Goal: Information Seeking & Learning: Learn about a topic

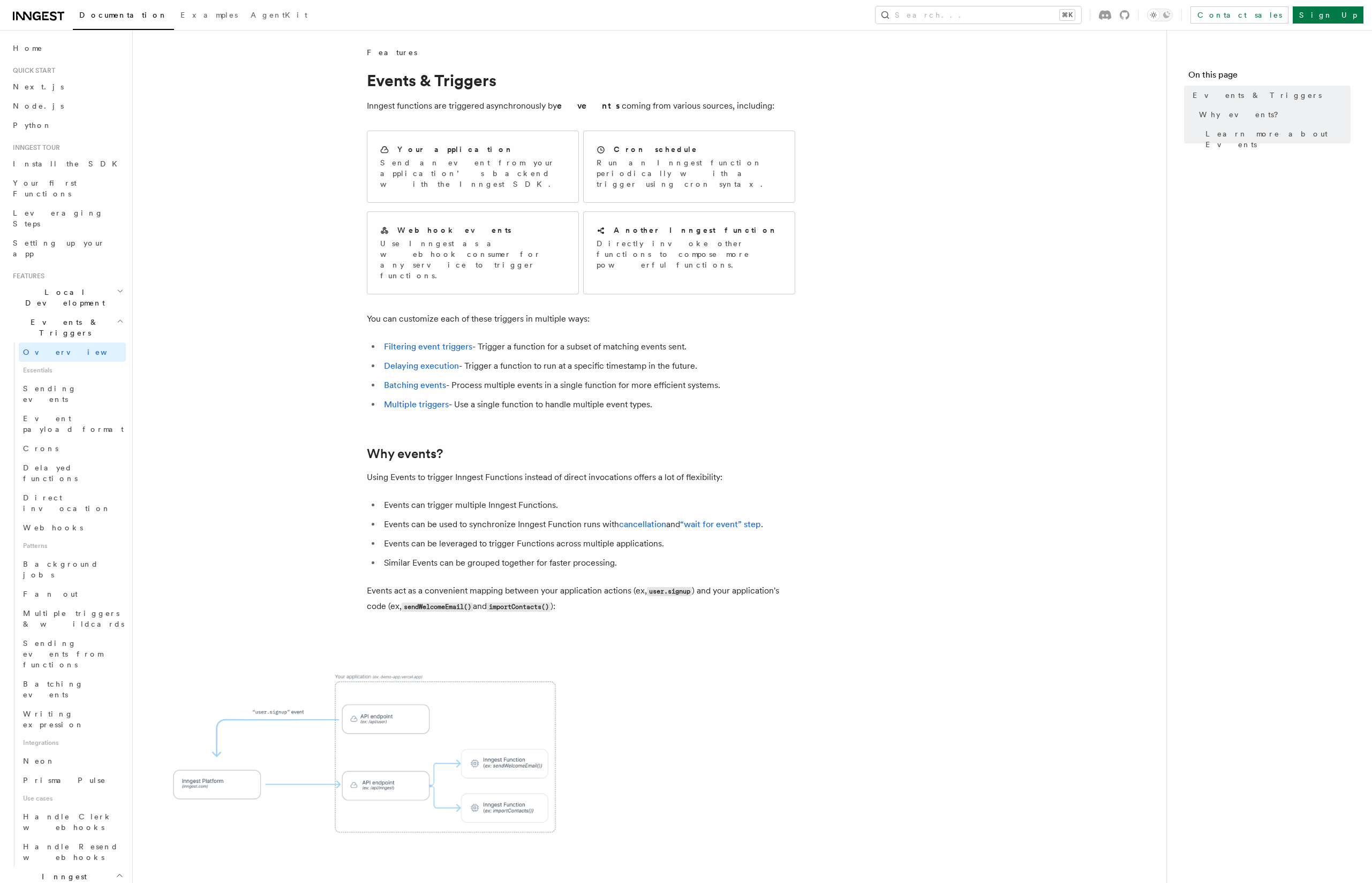
click at [264, 340] on article "Features Events & Triggers Inngest functions are triggered asynchronously by ev…" at bounding box center [650, 642] width 999 height 1191
click at [288, 444] on article "Features Events & Triggers Inngest functions are triggered asynchronously by ev…" at bounding box center [650, 642] width 999 height 1191
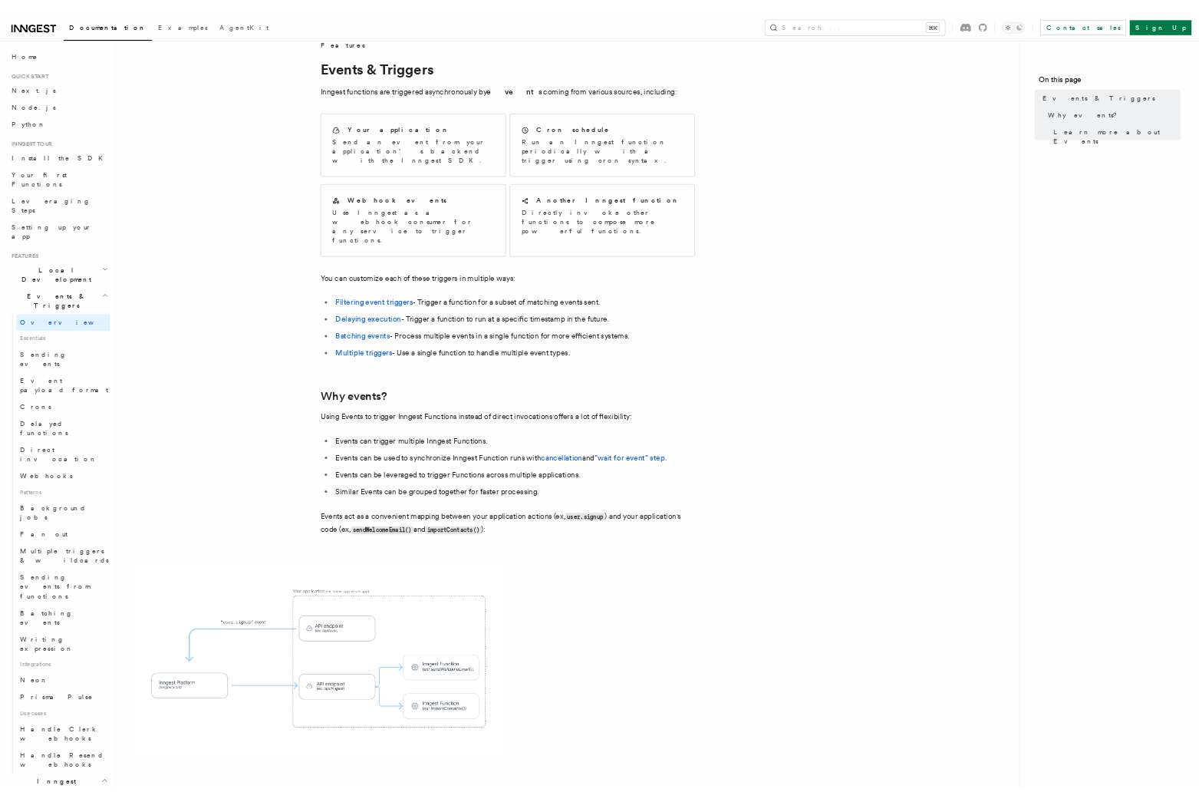
scroll to position [401, 0]
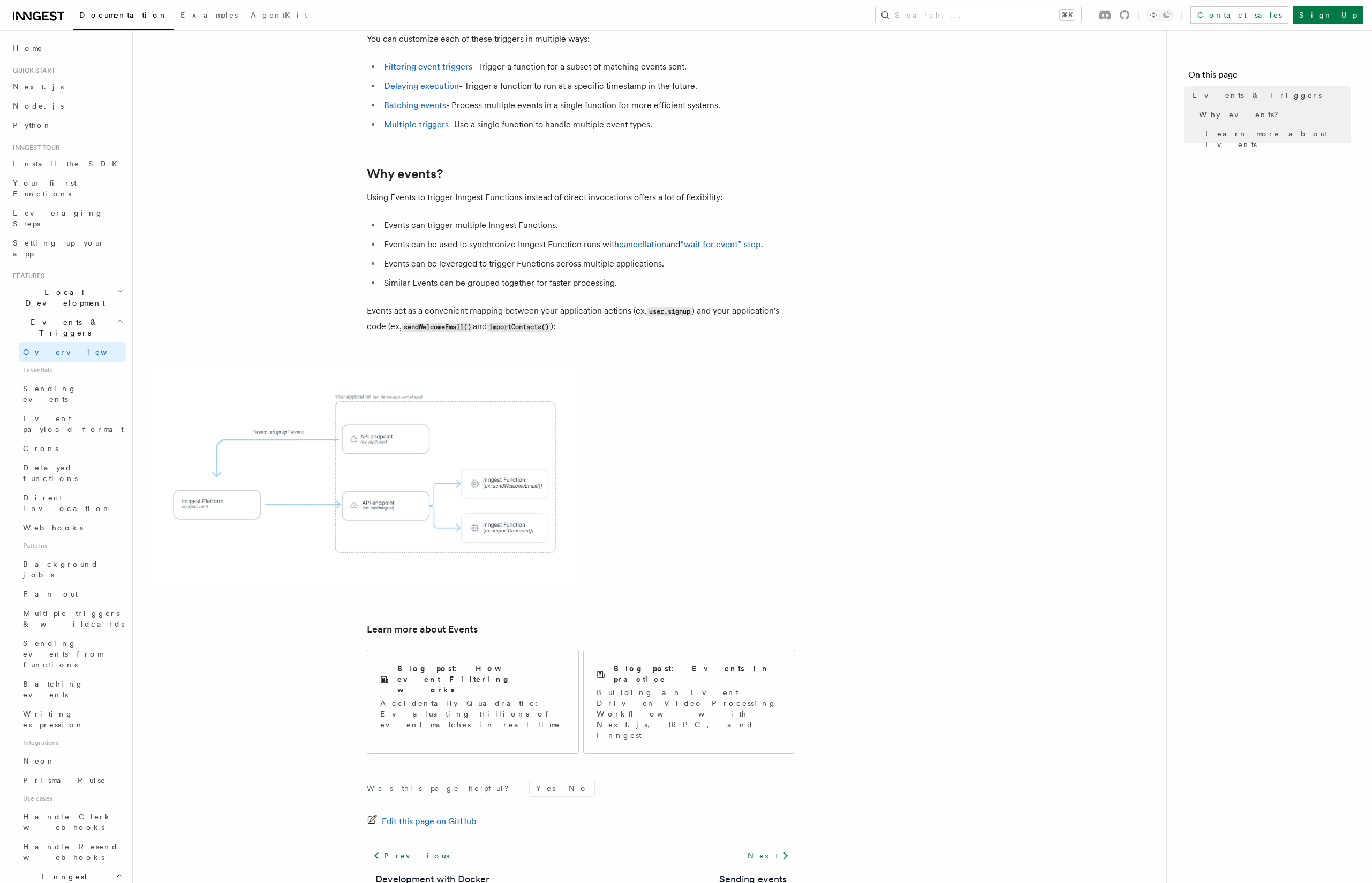
click at [57, 317] on span "Events & Triggers" at bounding box center [62, 327] width 108 height 22
click at [57, 317] on span "Events & Triggers" at bounding box center [62, 327] width 108 height 22
click at [343, 260] on article "Features Events & Triggers Inngest functions are triggered asynchronously by ev…" at bounding box center [650, 362] width 999 height 1191
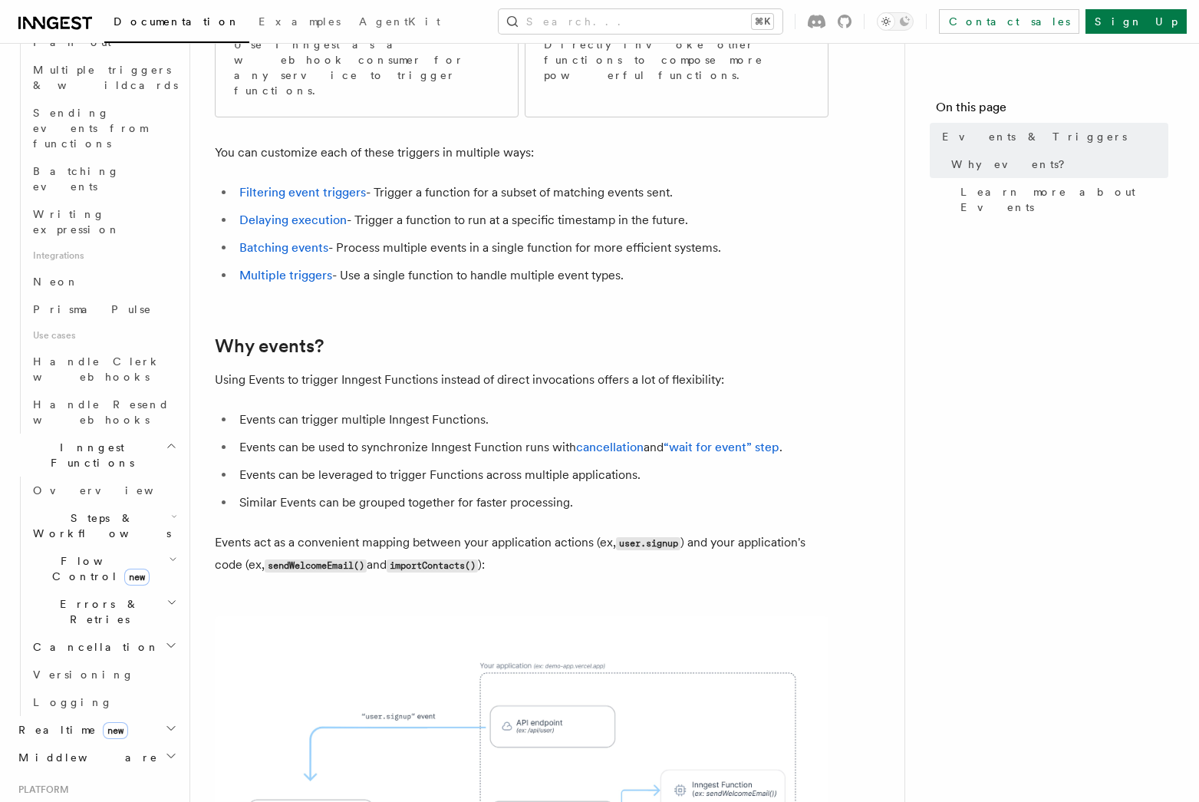
scroll to position [908, 0]
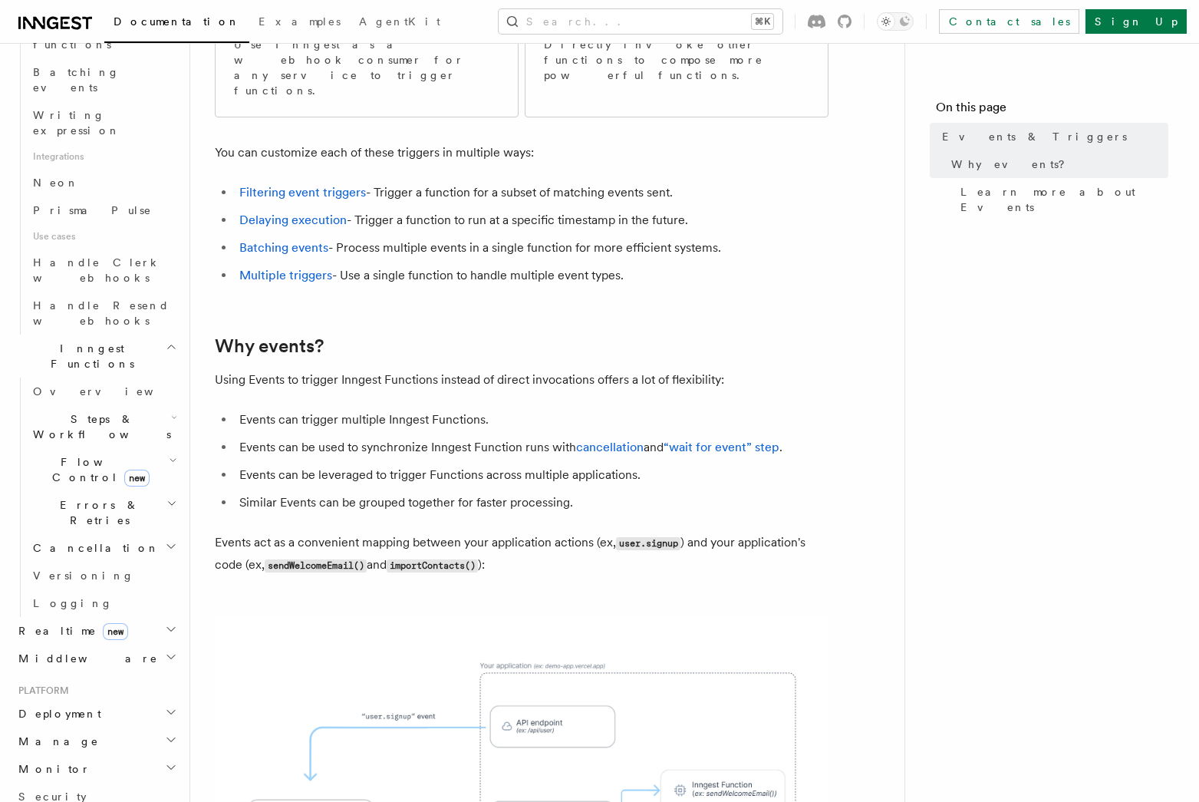
click at [105, 700] on h2 "Deployment" at bounding box center [96, 714] width 168 height 28
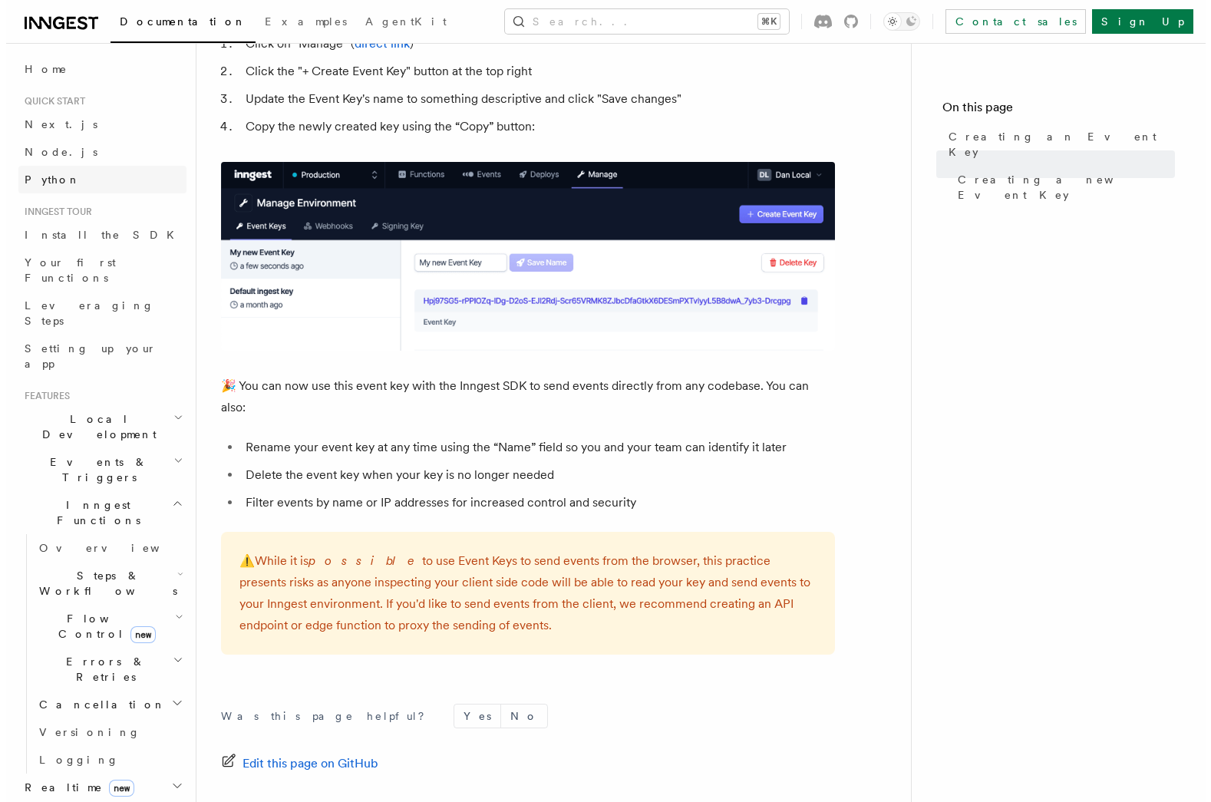
scroll to position [629, 0]
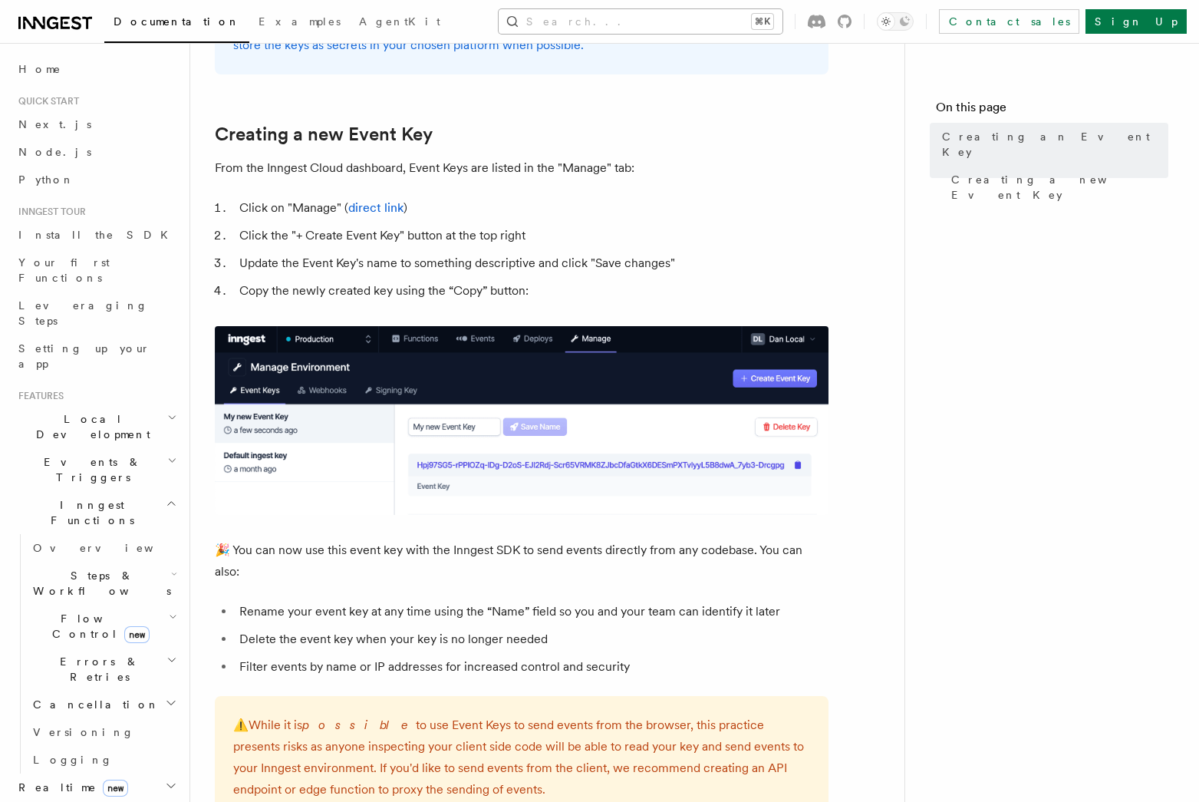
click at [654, 21] on button "Search... ⌘K" at bounding box center [641, 21] width 284 height 25
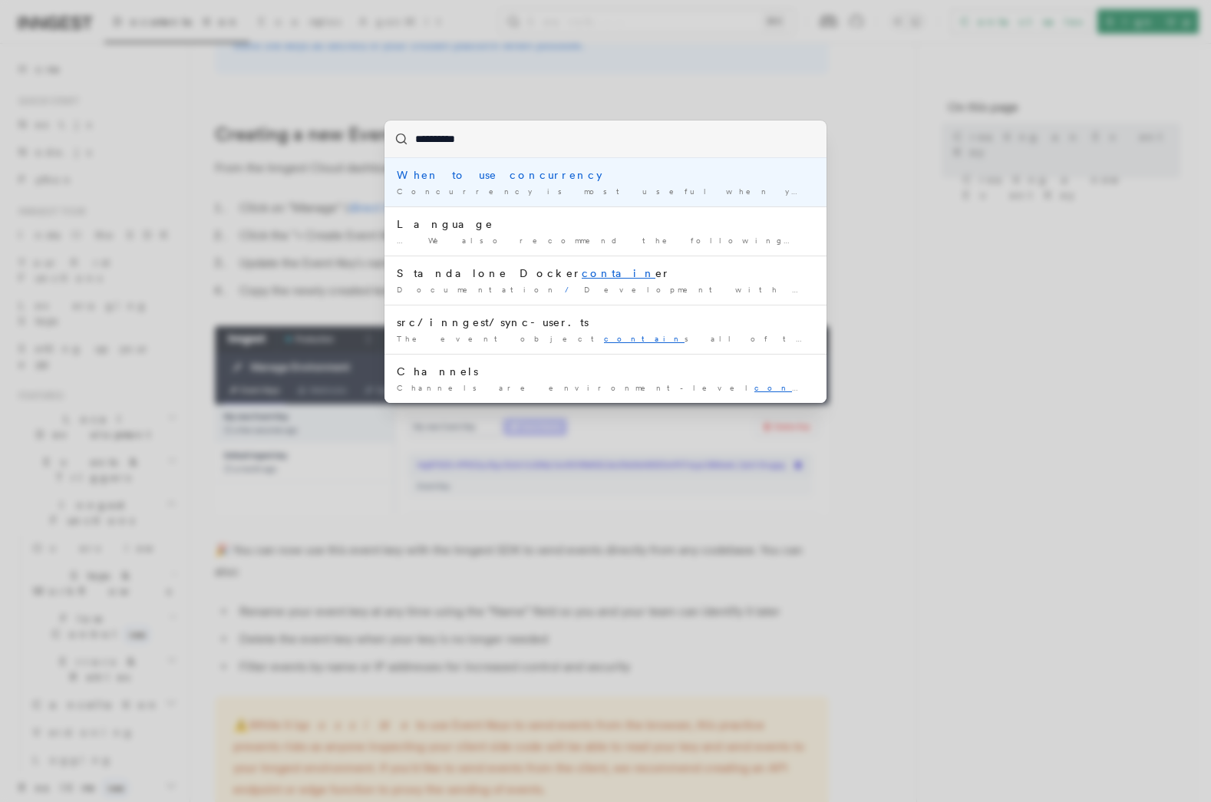
type input "**********"
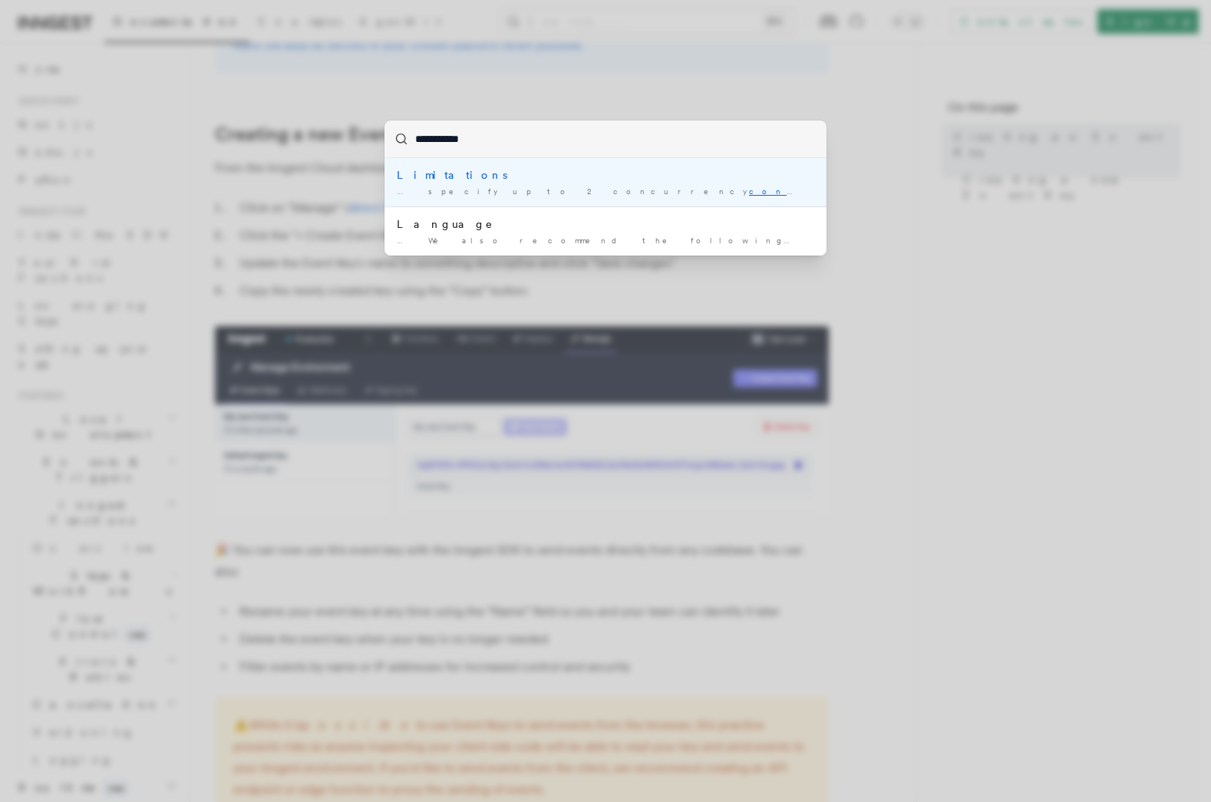
click at [452, 173] on div "Limitations" at bounding box center [605, 174] width 417 height 15
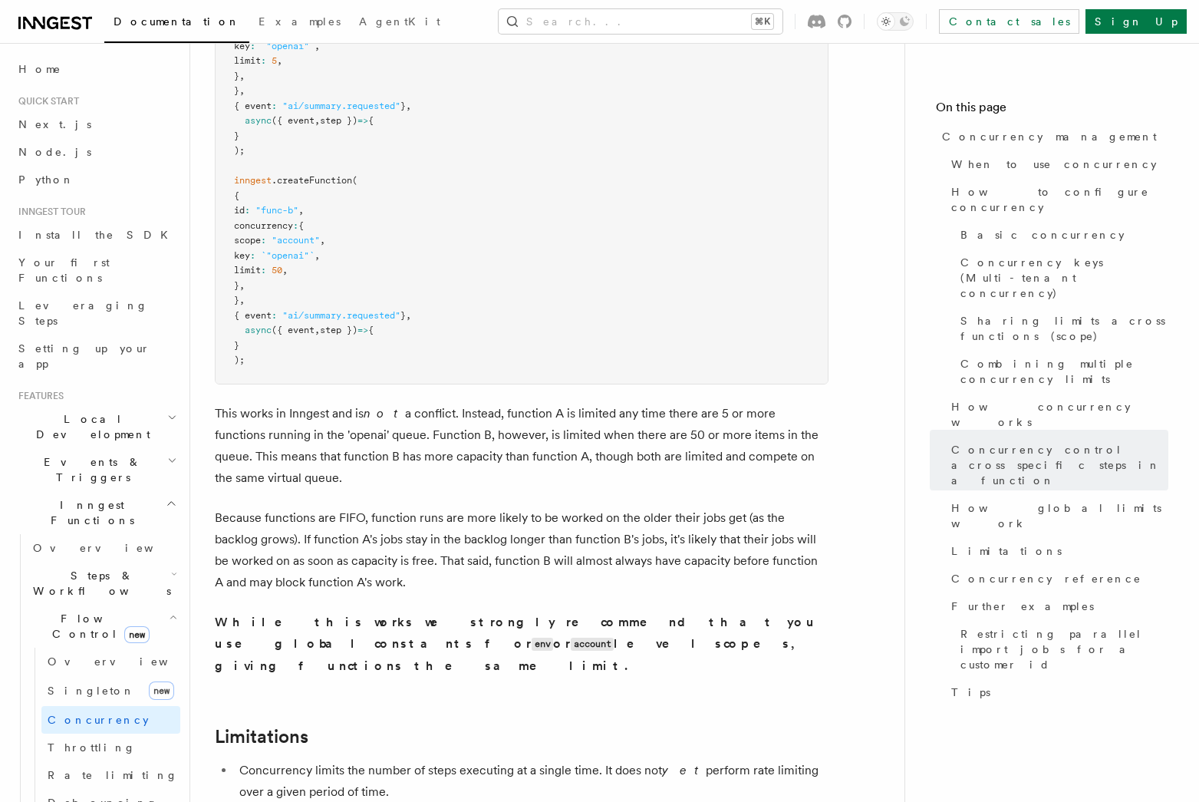
scroll to position [4114, 0]
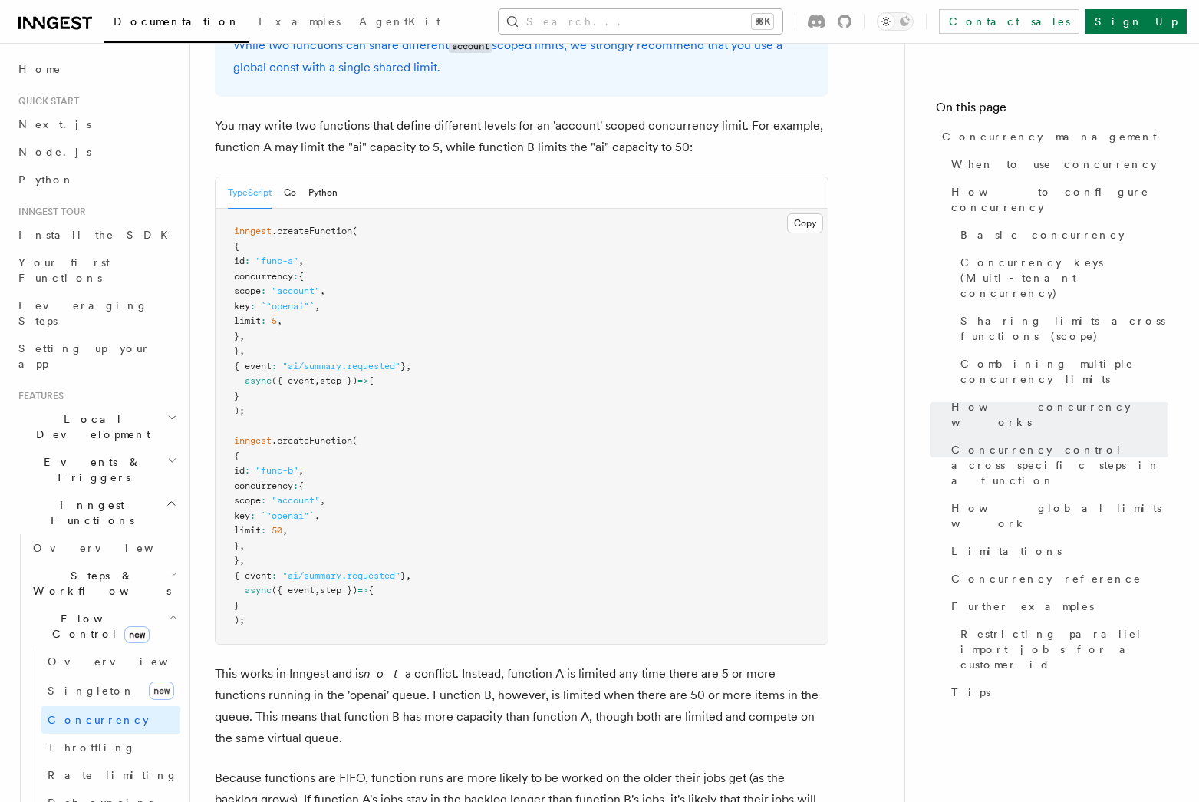
click at [683, 24] on button "Search... ⌘K" at bounding box center [641, 21] width 284 height 25
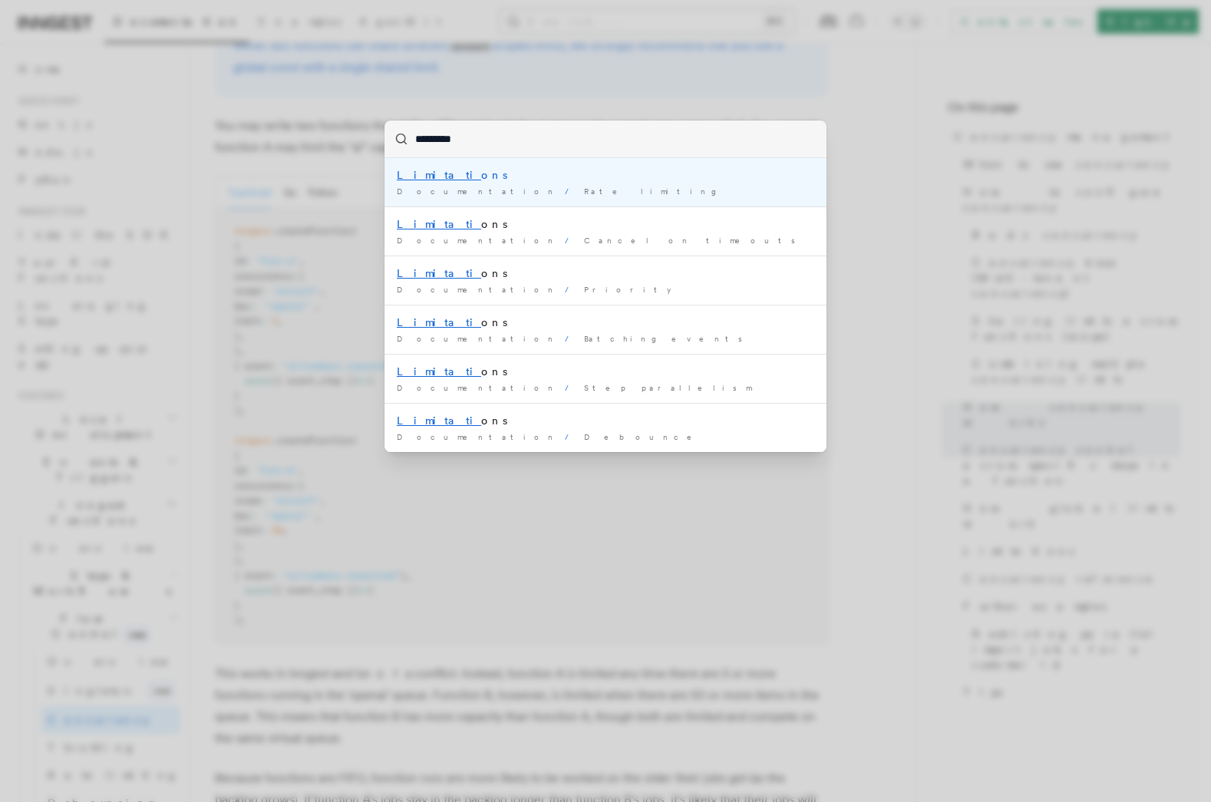
type input "**********"
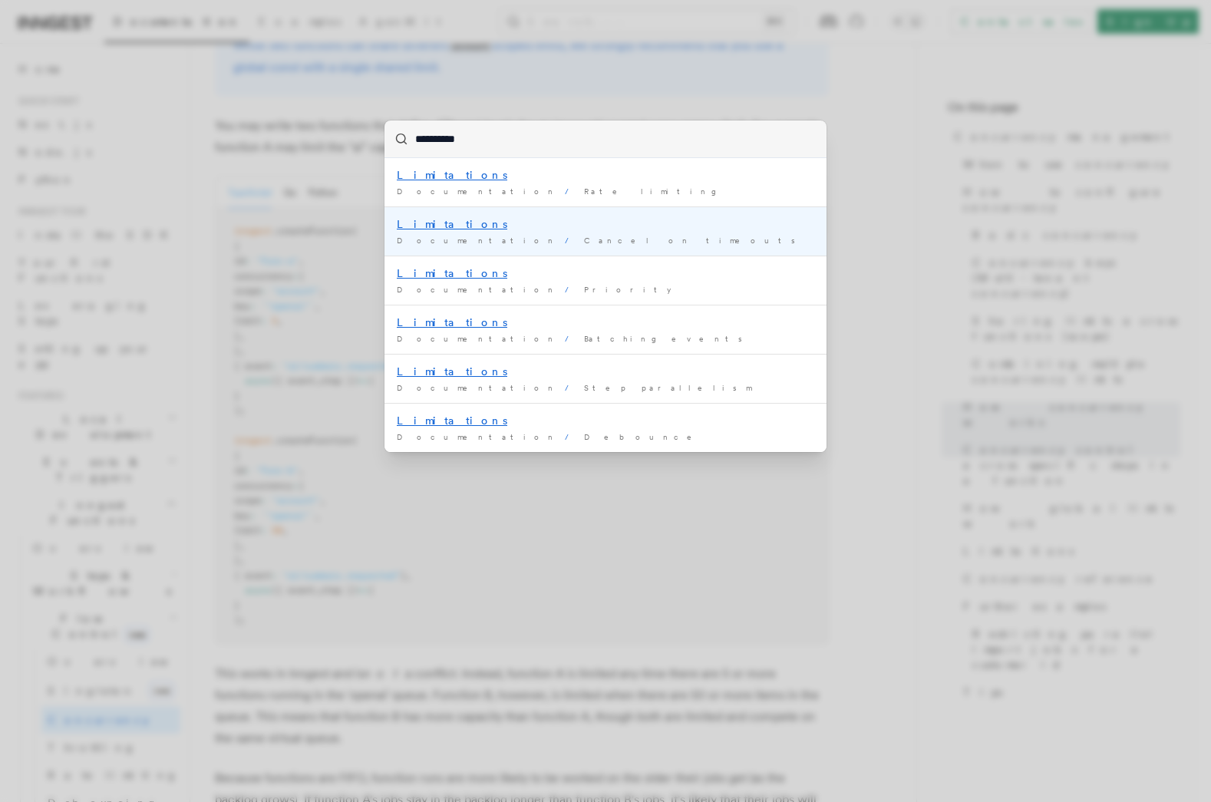
click at [434, 224] on mark "Limitations" at bounding box center [452, 224] width 110 height 12
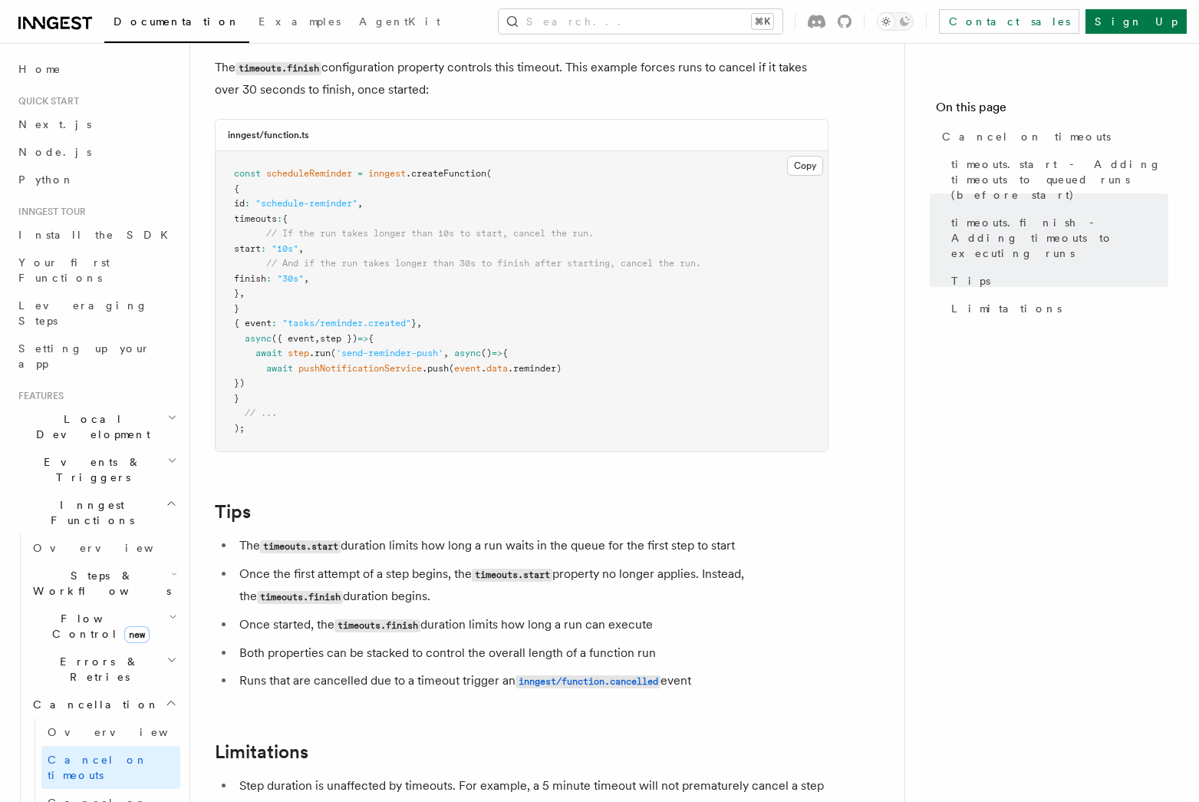
scroll to position [1309, 0]
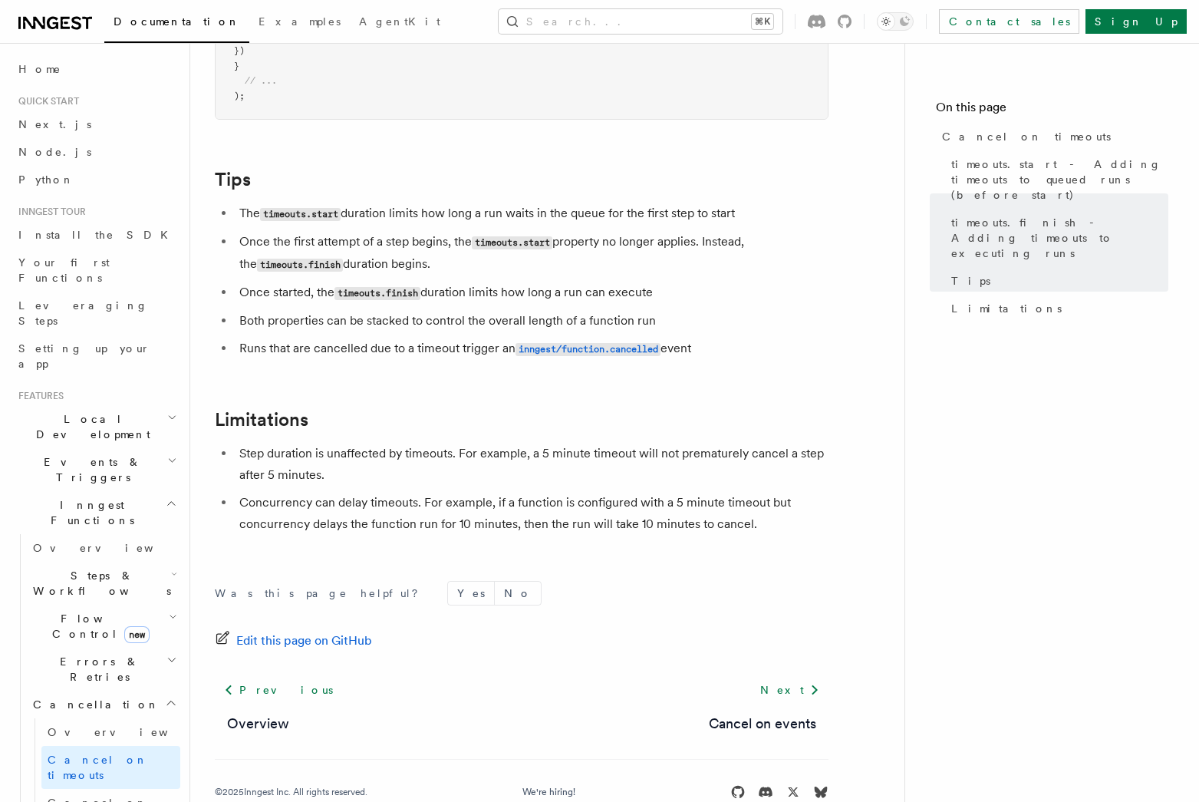
click at [1097, 729] on nav "On this page Cancel on timeouts timeouts.start - Adding timeouts to queued runs…" at bounding box center [1052, 422] width 295 height 759
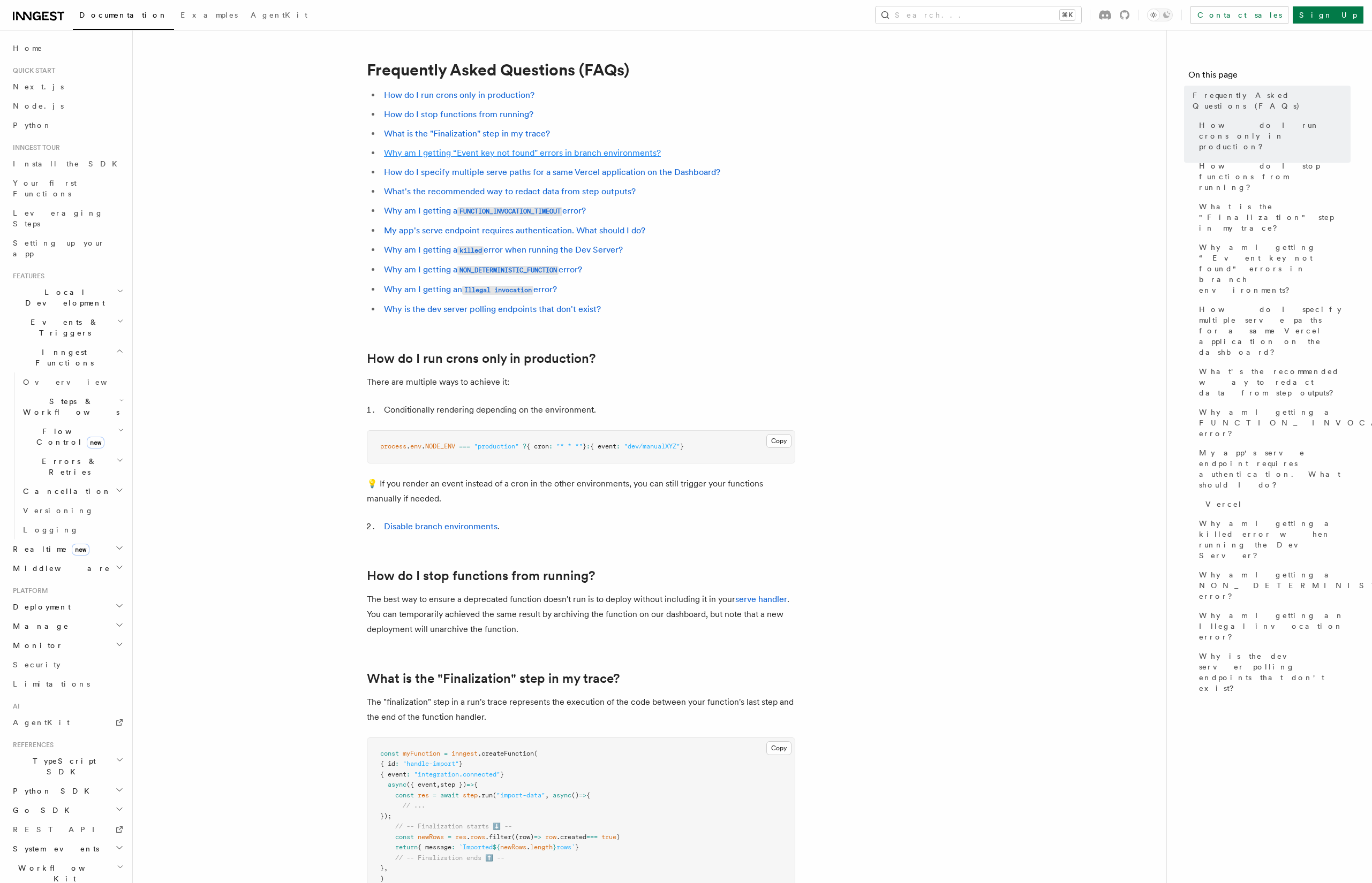
click at [478, 151] on link "Why am I getting “Event key not found" errors in branch environments?" at bounding box center [522, 153] width 277 height 10
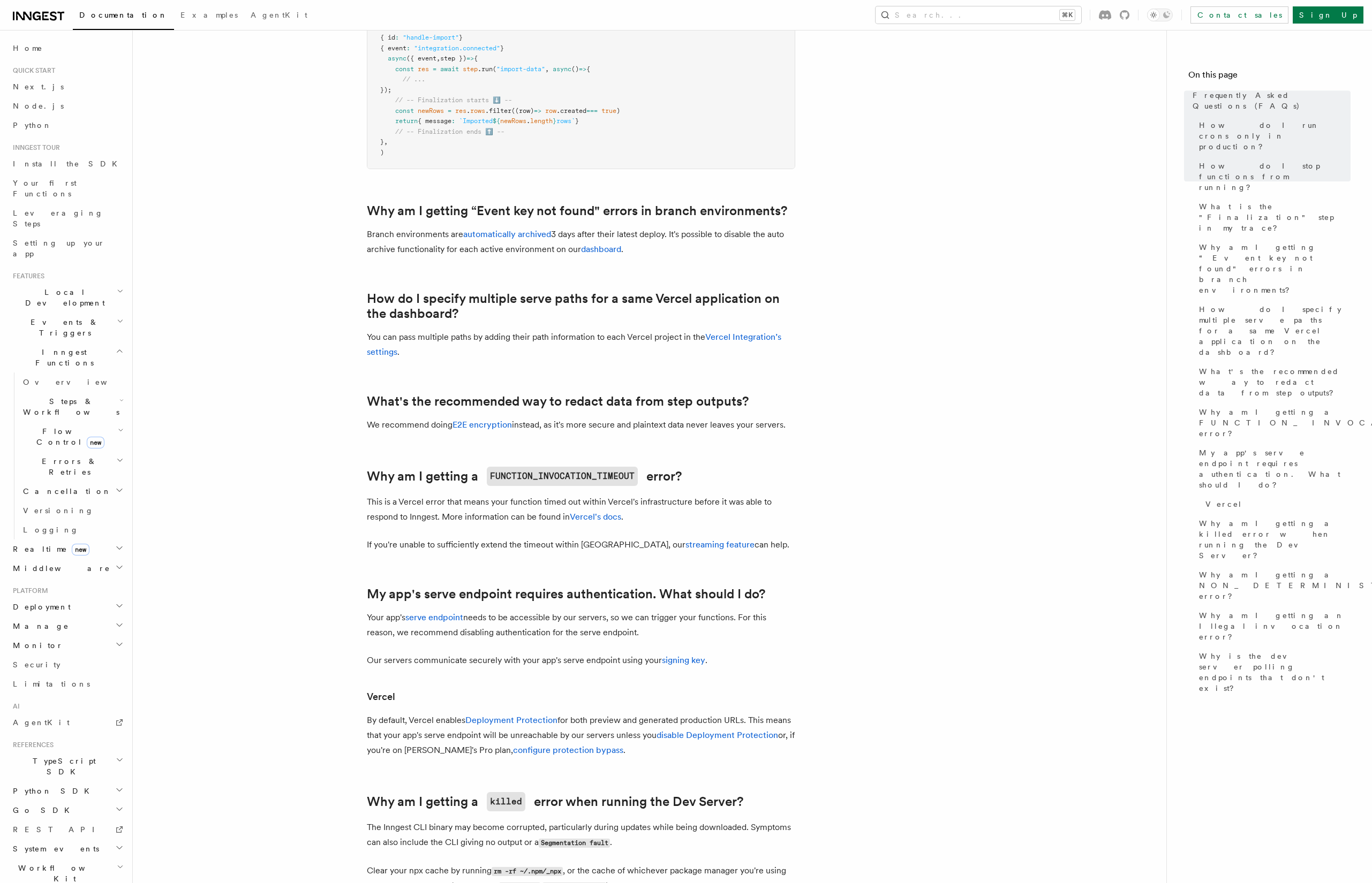
scroll to position [875, 0]
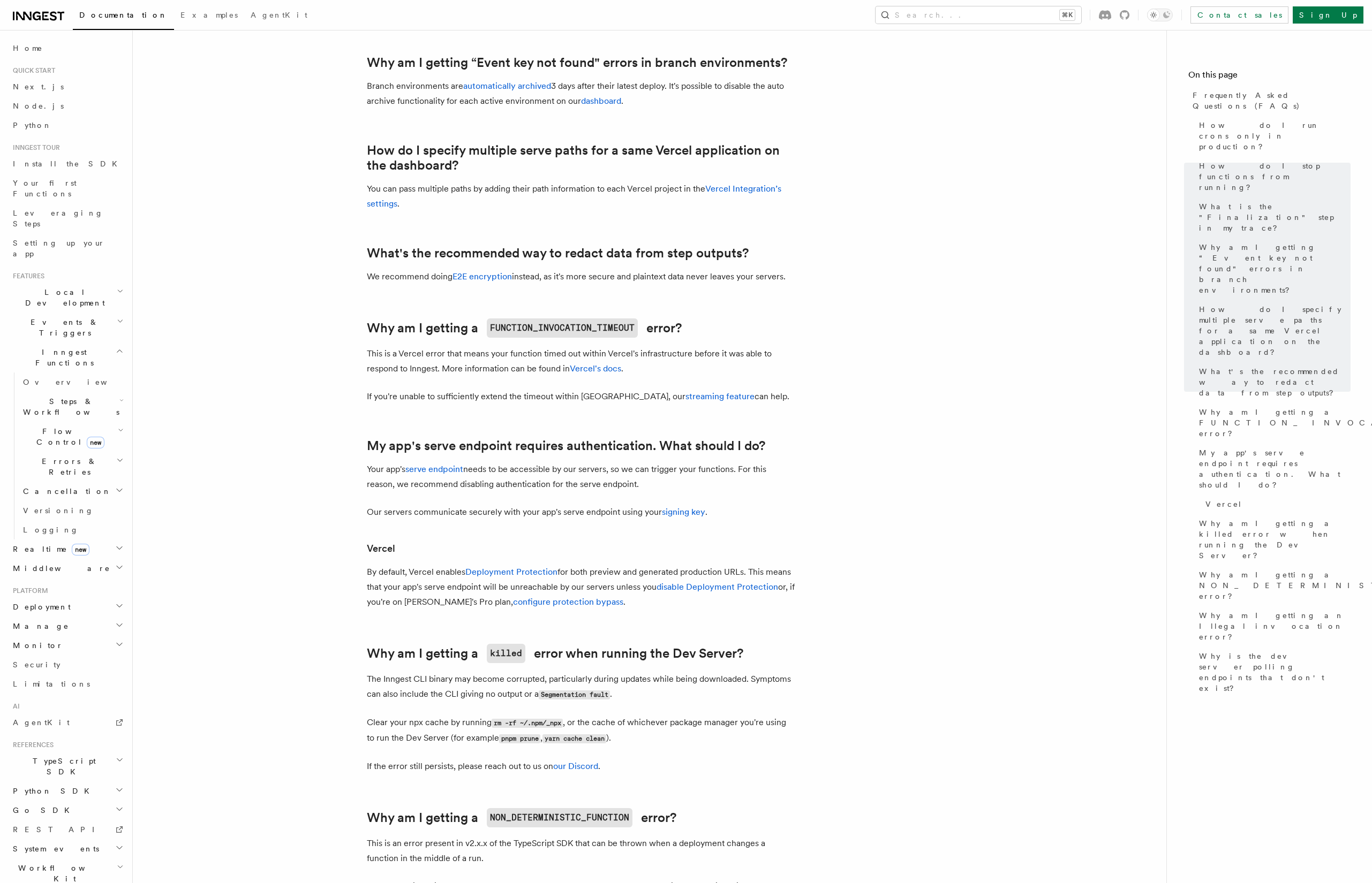
click at [675, 89] on p "Branch environments are automatically archived 3 days after their latest deploy…" at bounding box center [581, 93] width 428 height 30
click at [994, 13] on button "Search... ⌘K" at bounding box center [978, 15] width 206 height 17
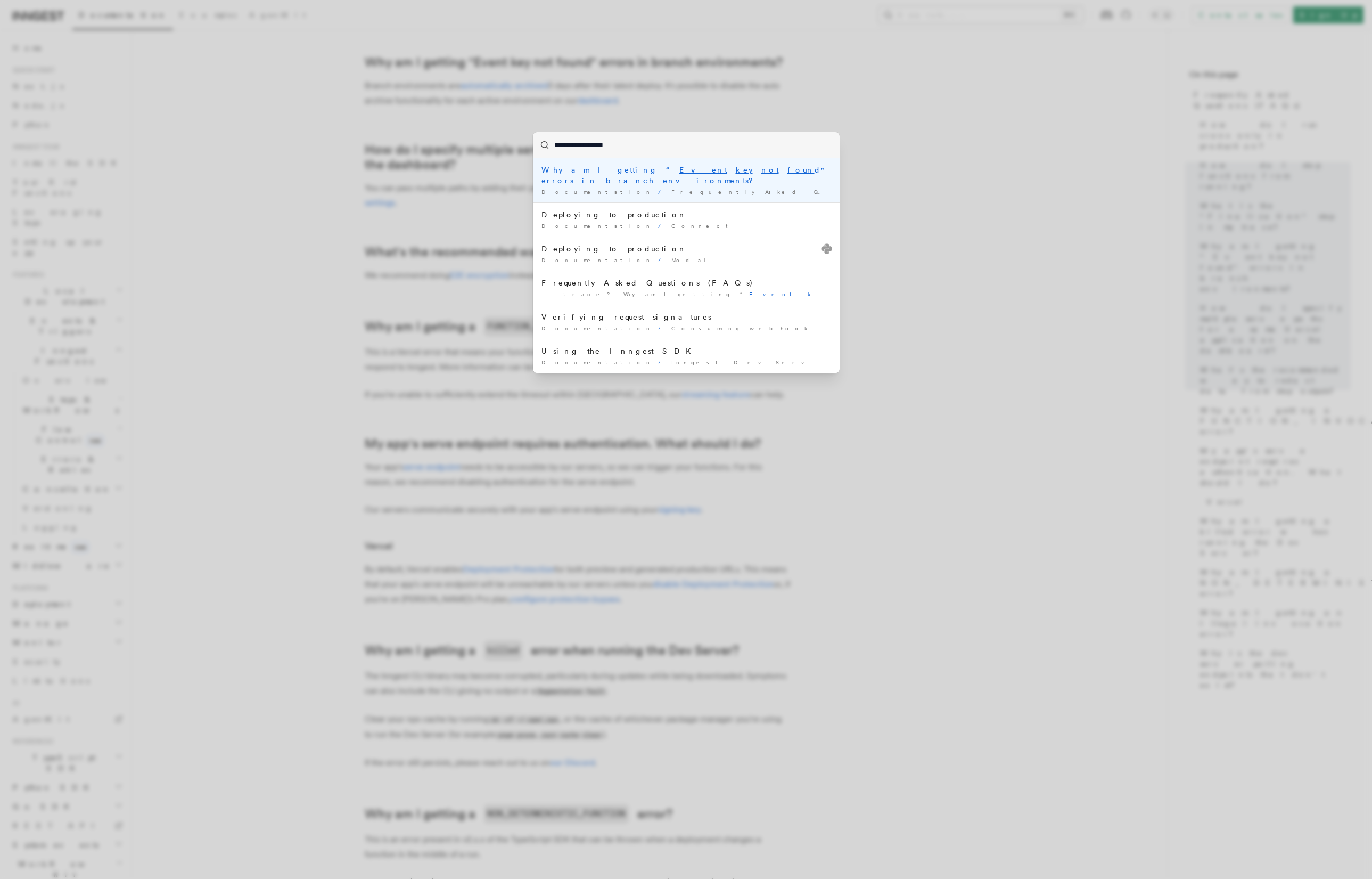
type input "**********"
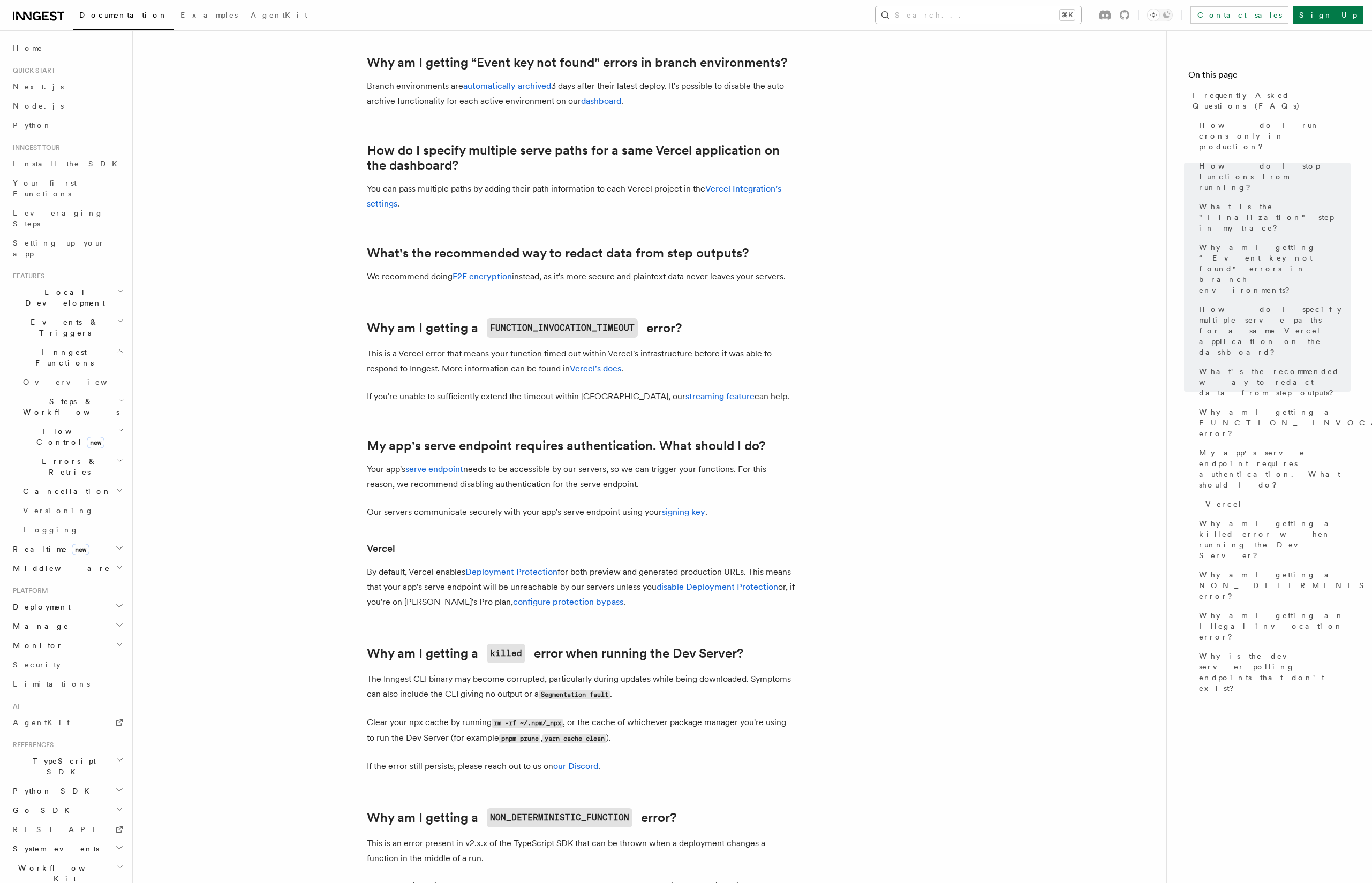
click at [1000, 15] on button "Search... ⌘K" at bounding box center [978, 15] width 206 height 17
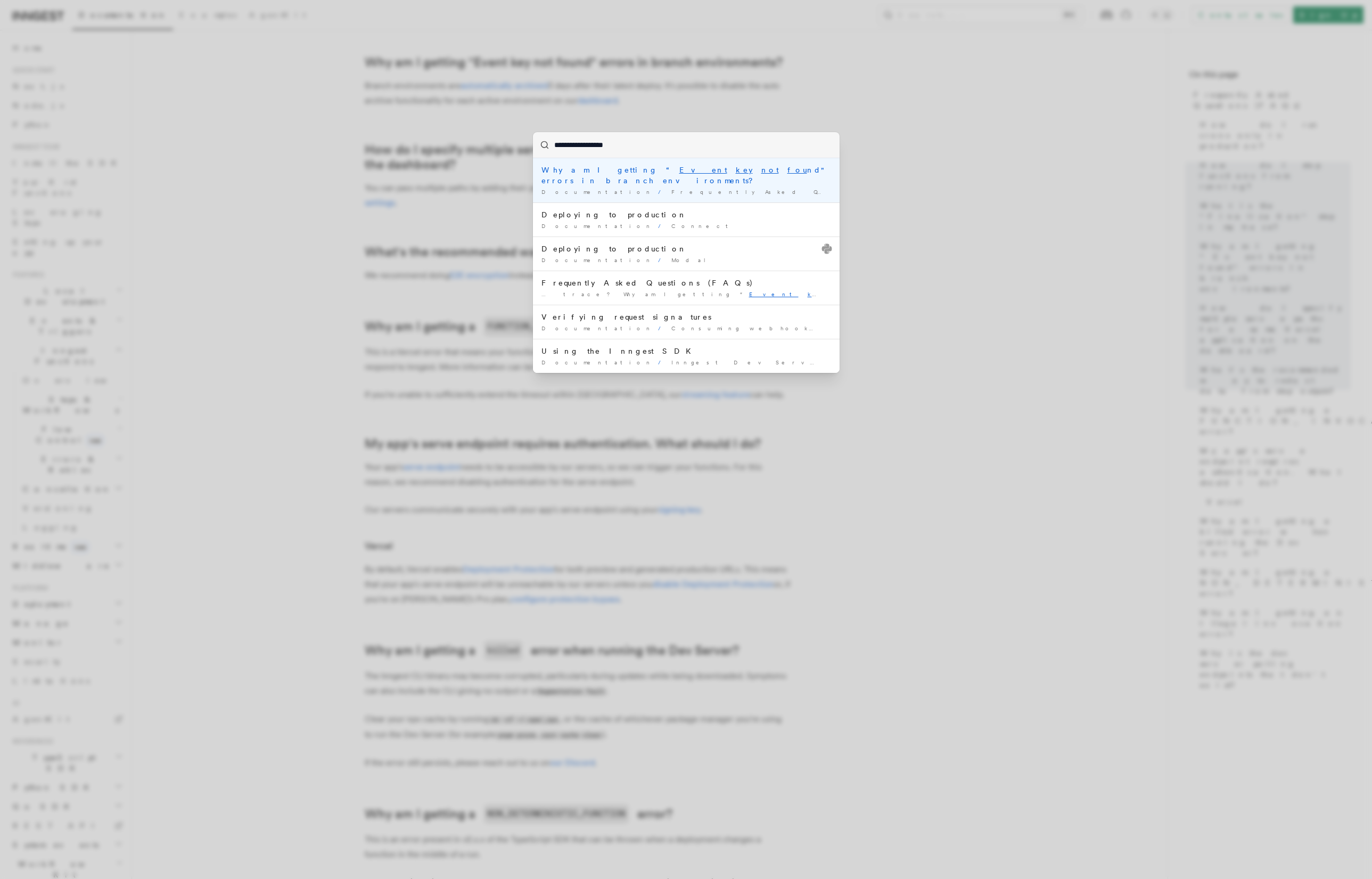
type input "**********"
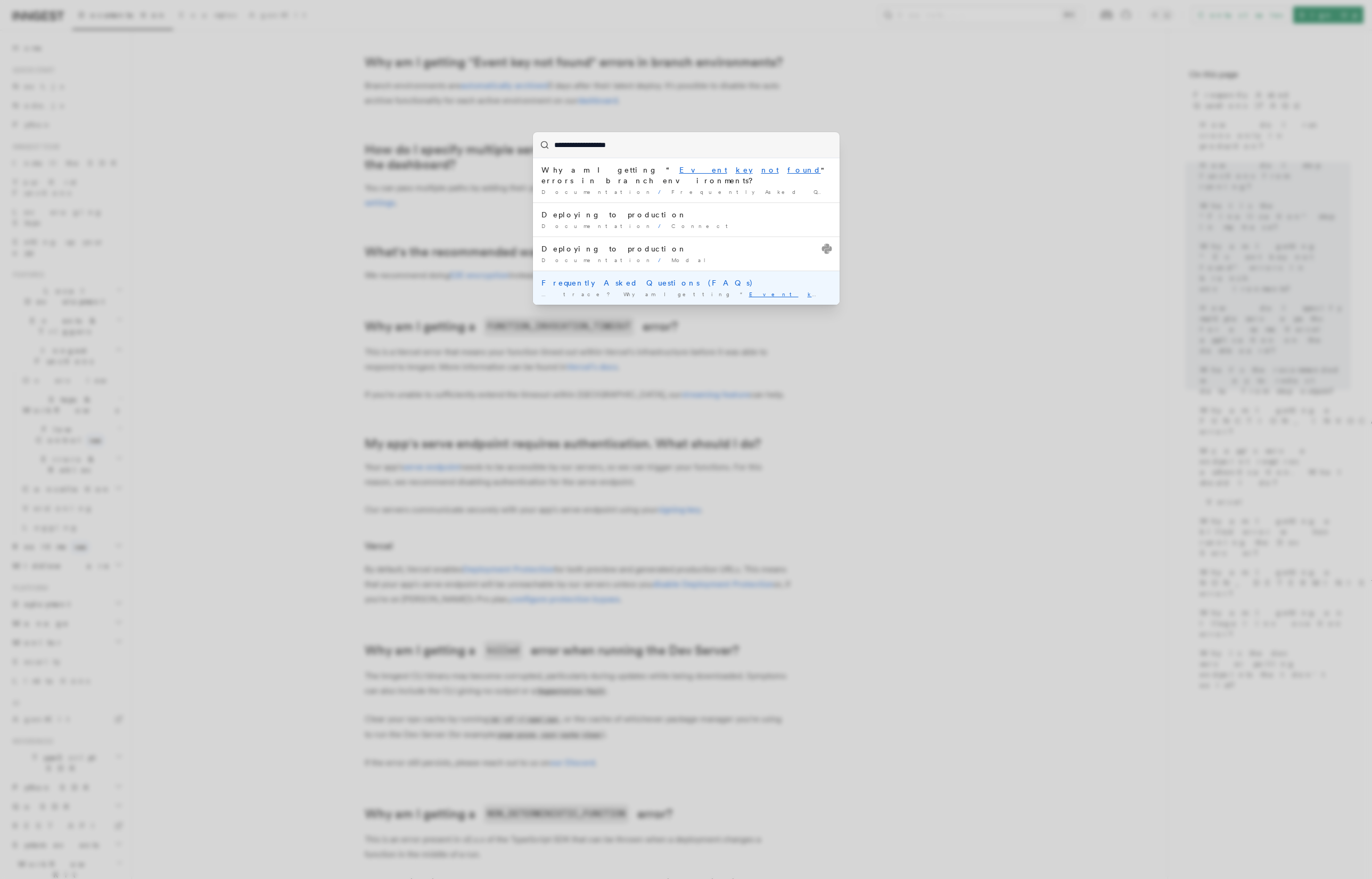
click at [683, 290] on div "… trace? Why am I getting “ Event key not found " errors …" at bounding box center [686, 294] width 289 height 8
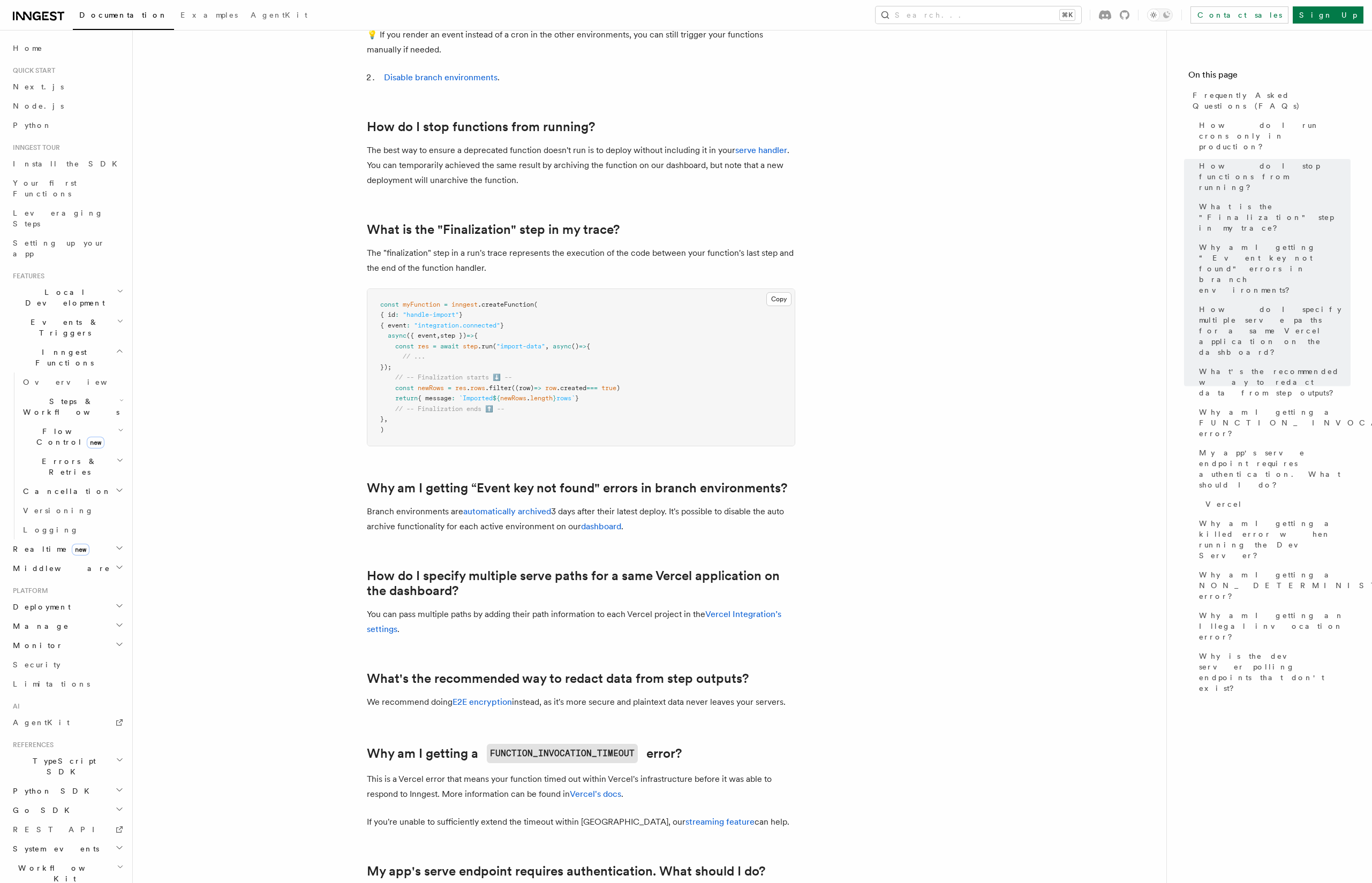
scroll to position [269, 0]
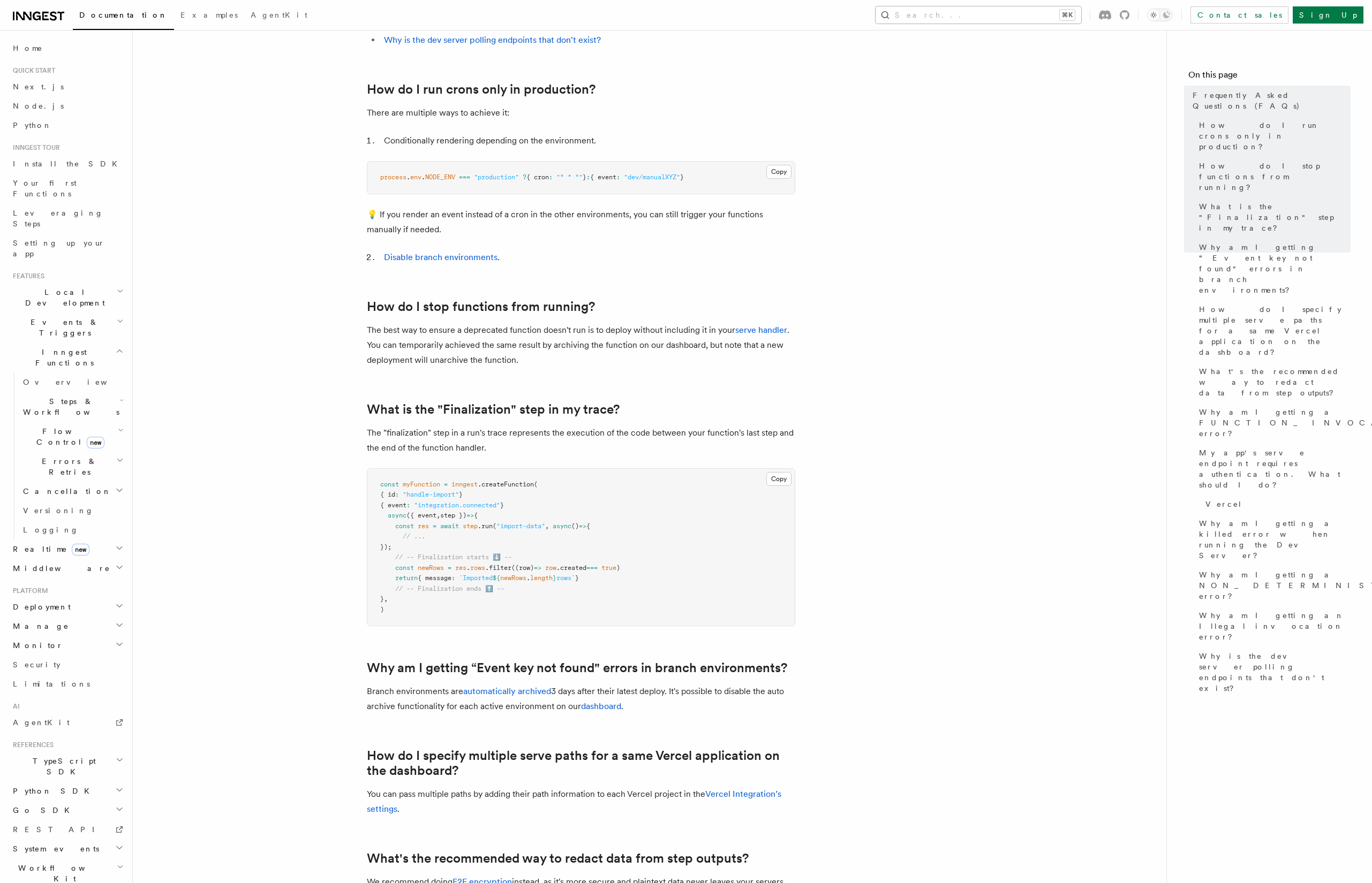
click at [978, 13] on button "Search... ⌘K" at bounding box center [978, 15] width 206 height 17
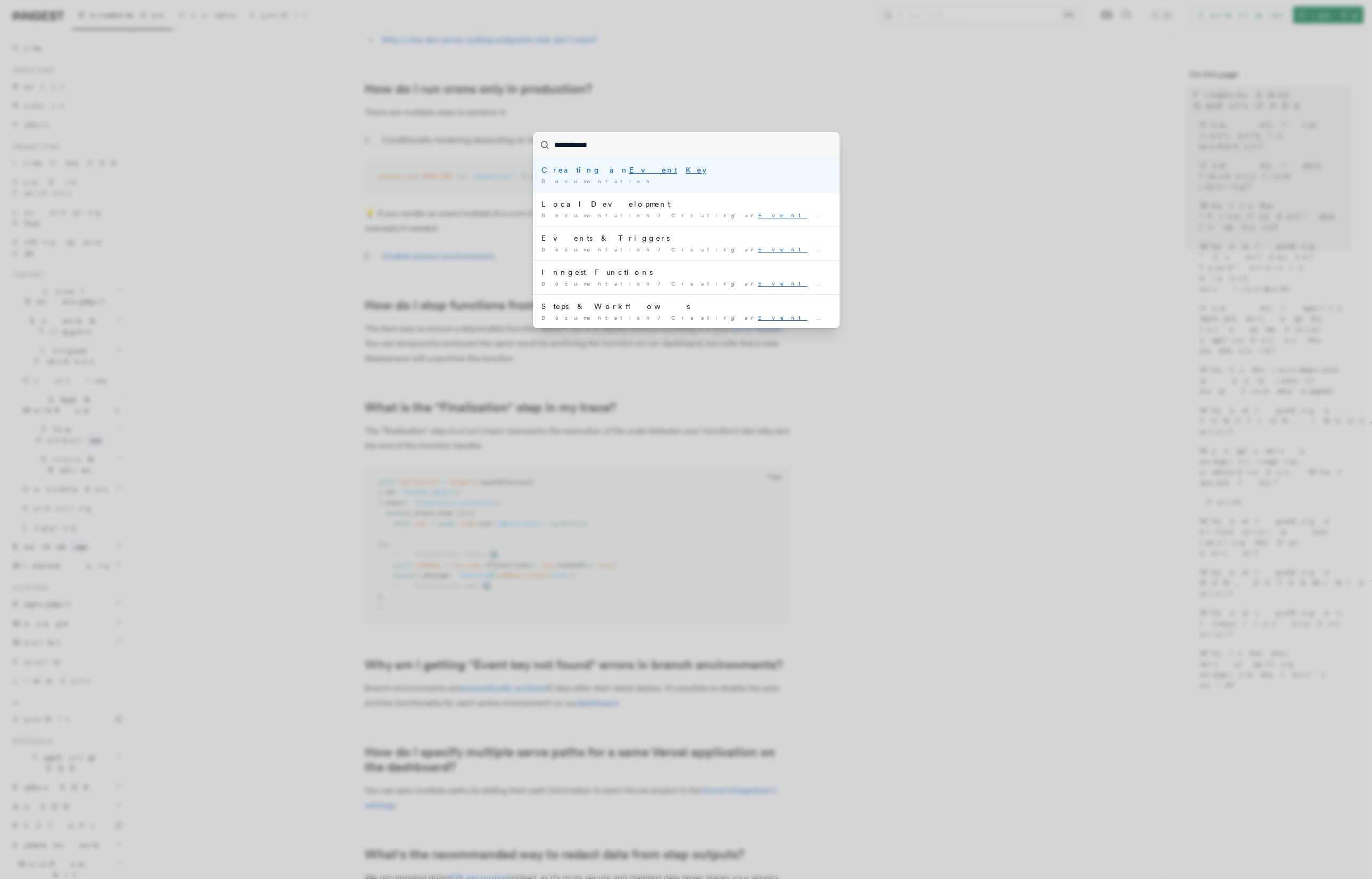
type input "**********"
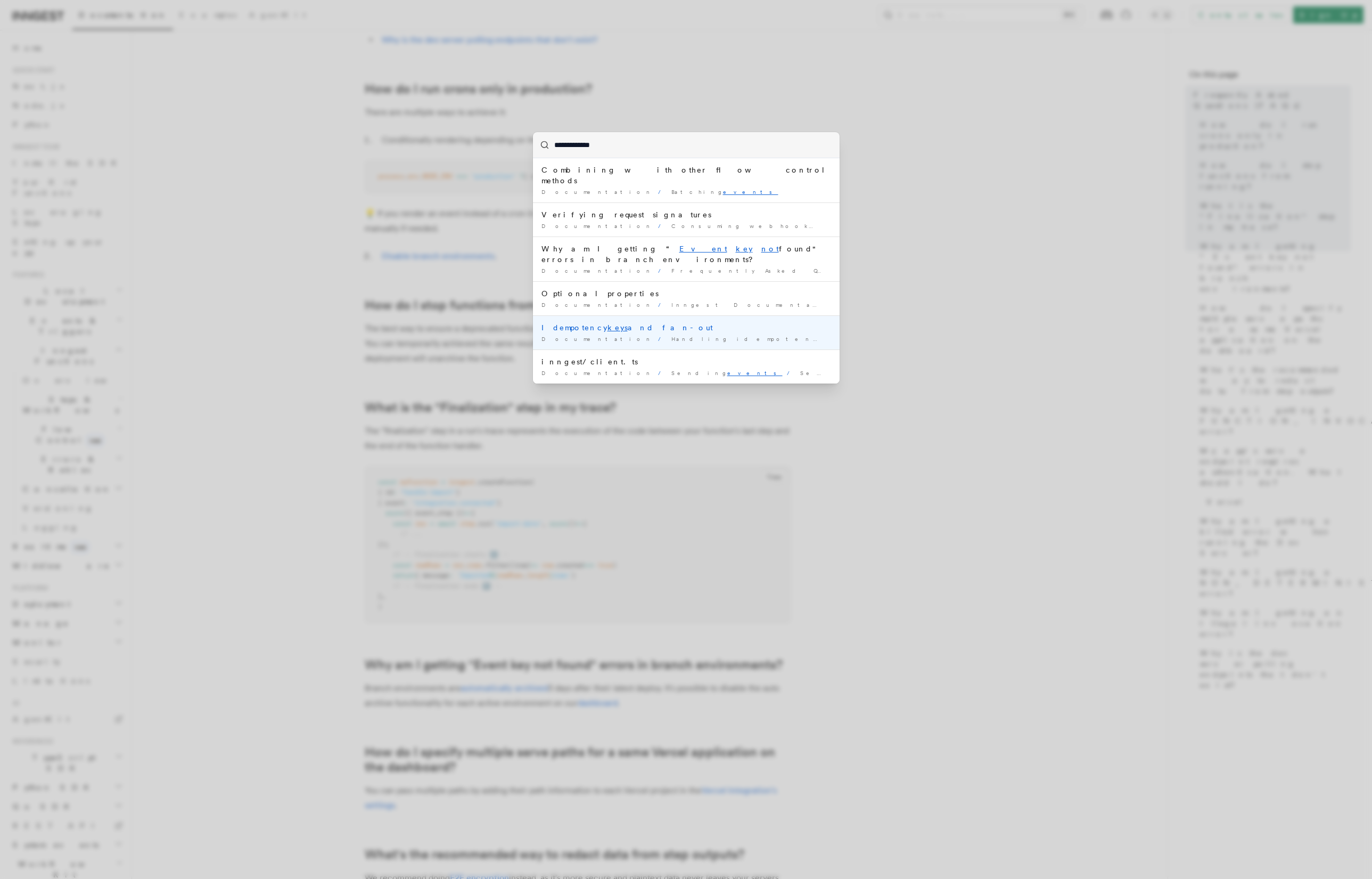
click at [774, 322] on div "Idempotency keys and fan-out" at bounding box center [686, 327] width 289 height 10
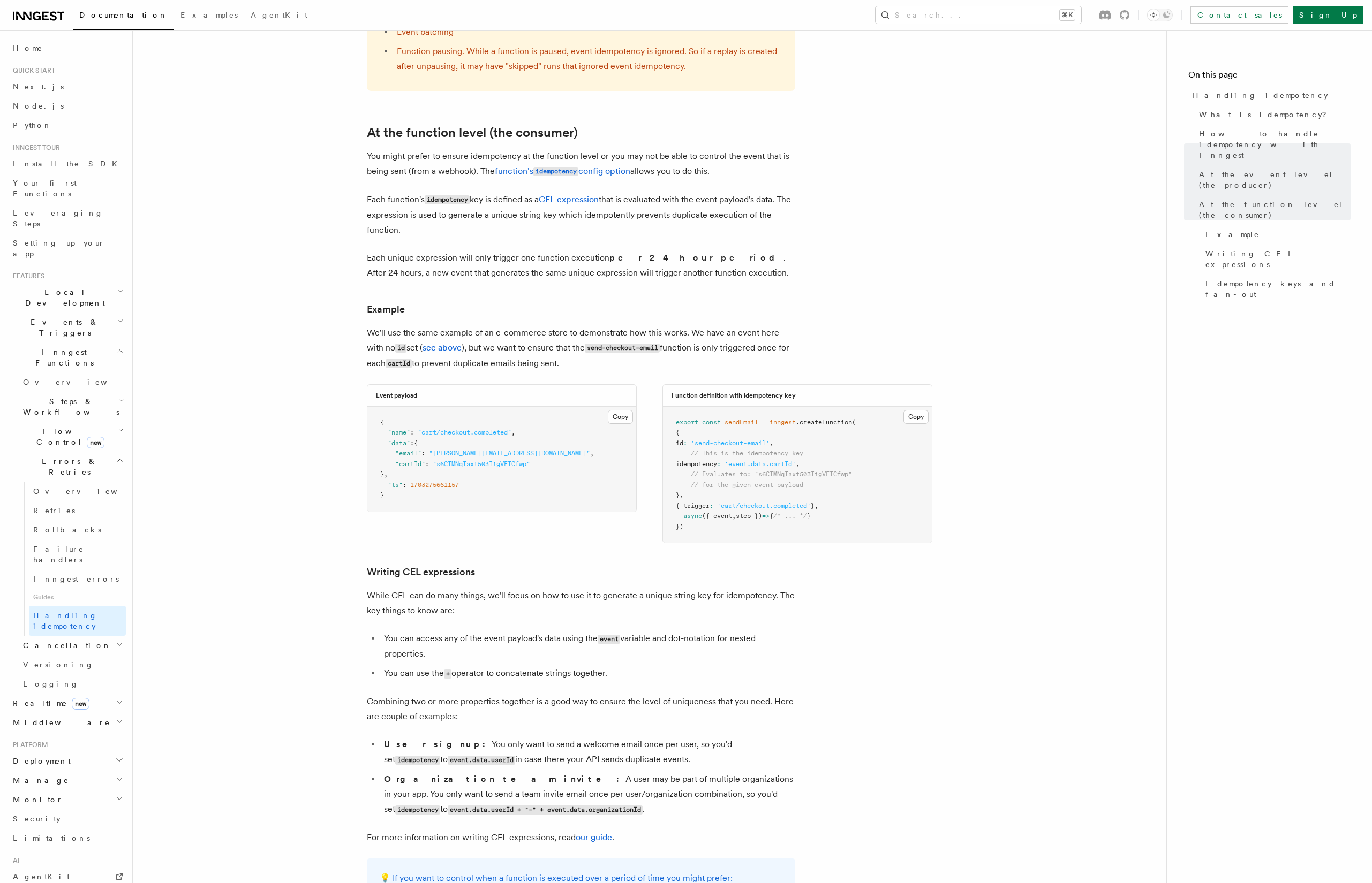
scroll to position [1172, 0]
click at [55, 396] on span "Steps & Workflows" at bounding box center [69, 407] width 100 height 22
click at [44, 777] on span "Flow Control new" at bounding box center [68, 787] width 99 height 22
click at [47, 803] on link "Overview" at bounding box center [77, 813] width 97 height 20
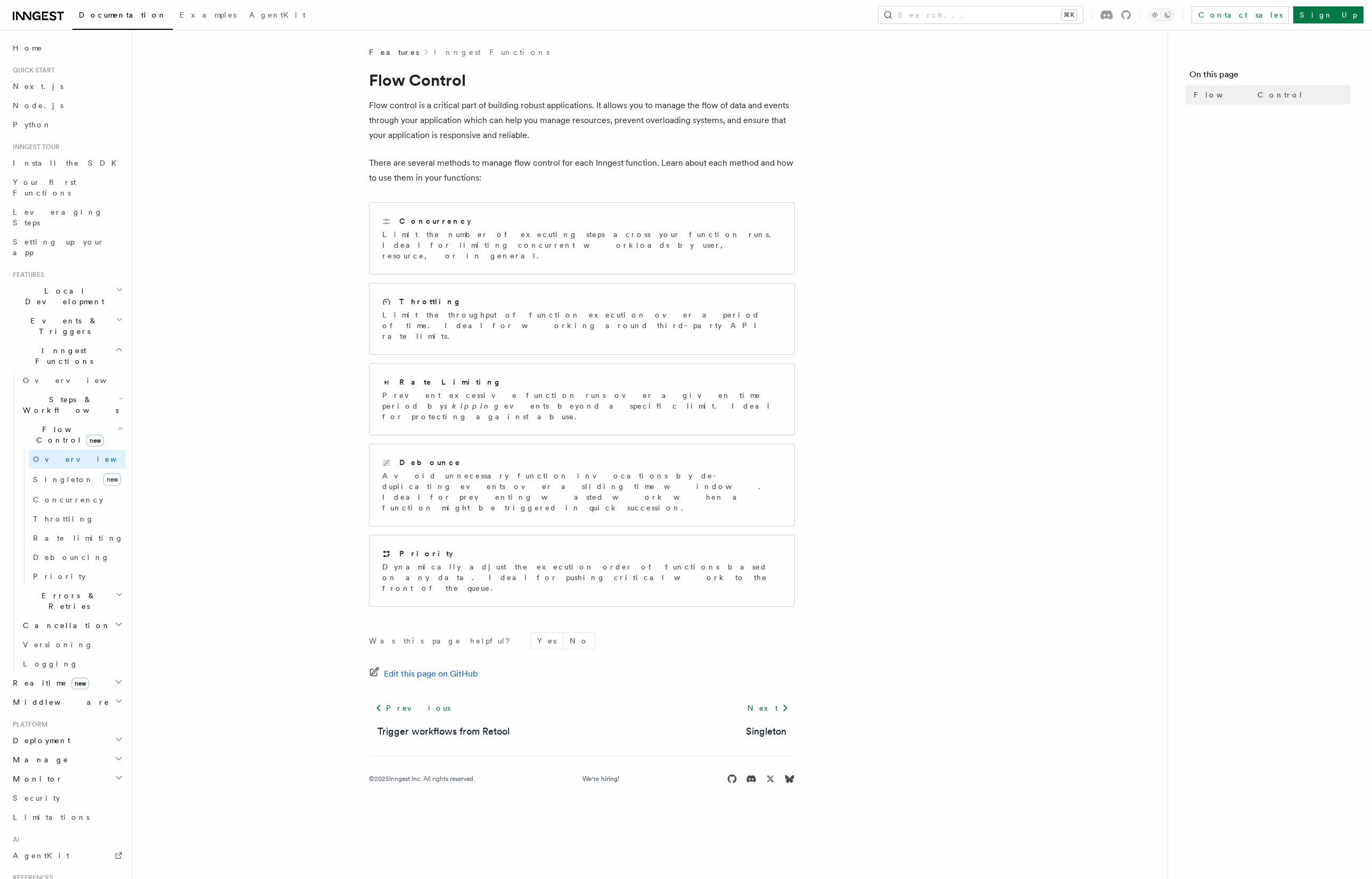
click at [278, 306] on article "Features Inngest Functions Flow Control Flow control is a critical part of buil…" at bounding box center [650, 428] width 1001 height 763
click at [58, 315] on span "Events & Triggers" at bounding box center [62, 326] width 108 height 22
click at [43, 345] on span "Overview" at bounding box center [78, 350] width 110 height 10
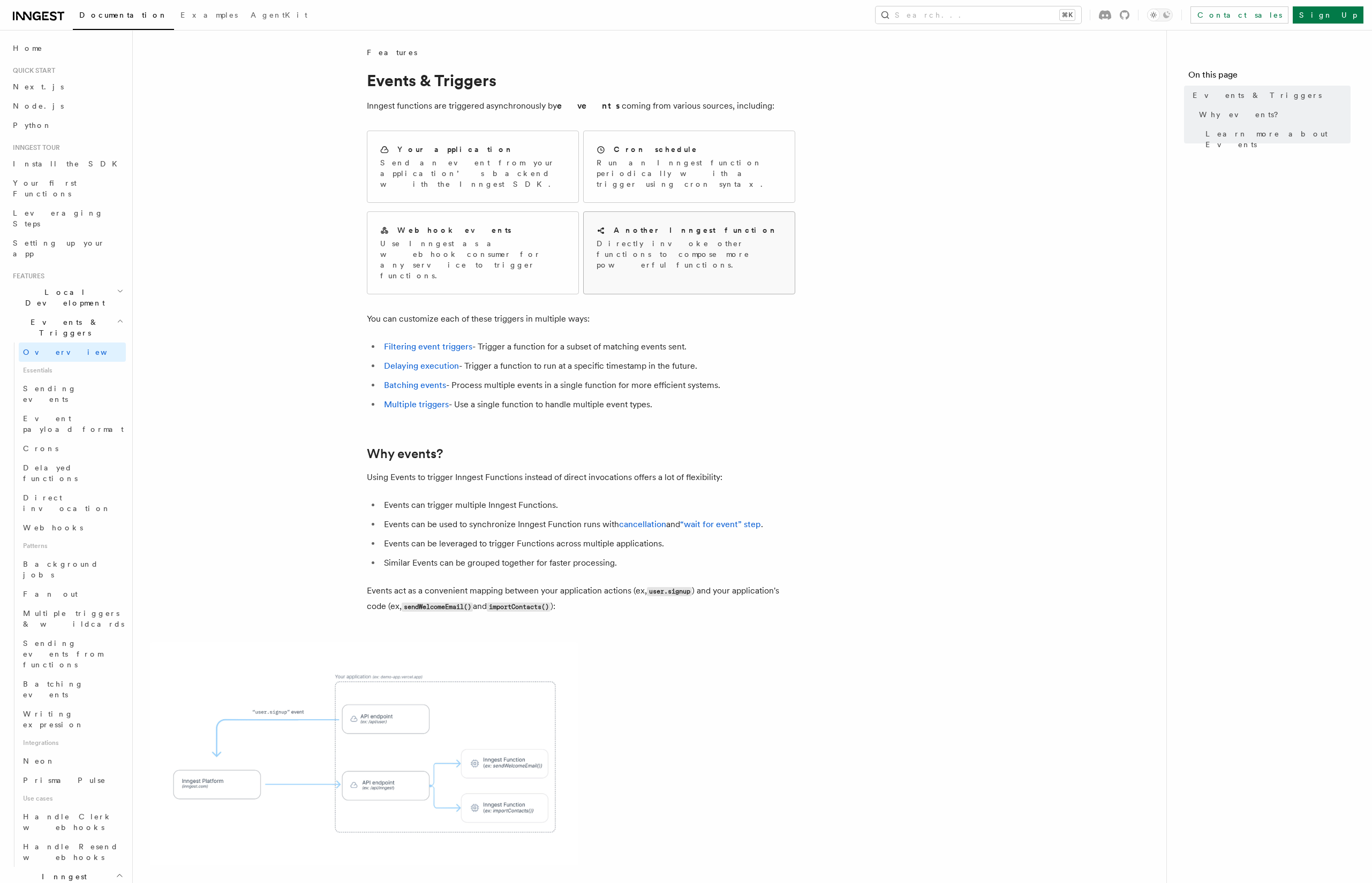
click at [646, 238] on p "Directly invoke other functions to compose more powerful functions." at bounding box center [689, 254] width 185 height 32
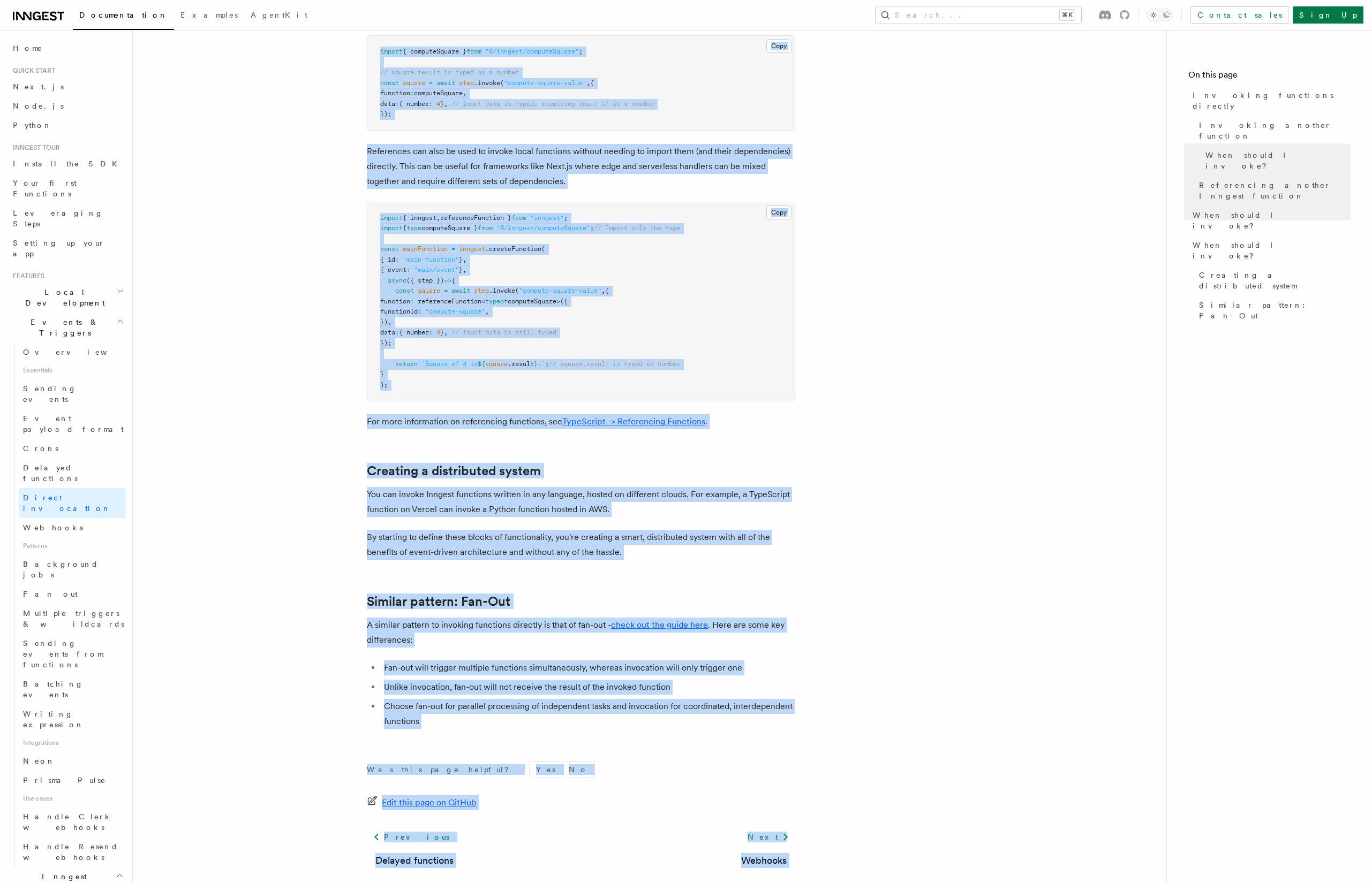
scroll to position [1079, 0]
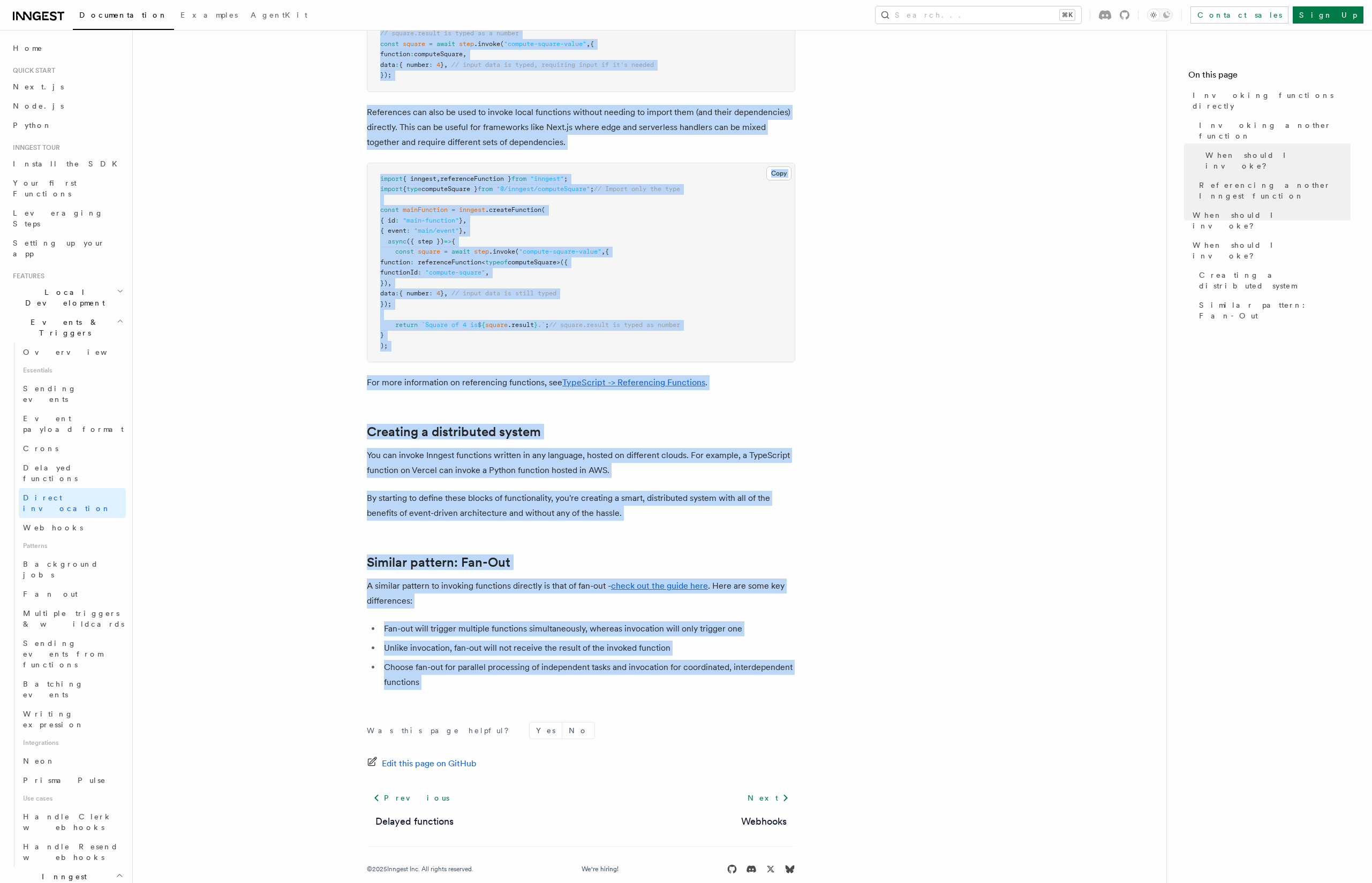
drag, startPoint x: 367, startPoint y: 55, endPoint x: 687, endPoint y: 695, distance: 715.5
click at [670, 581] on link "check out the guide here" at bounding box center [659, 586] width 97 height 10
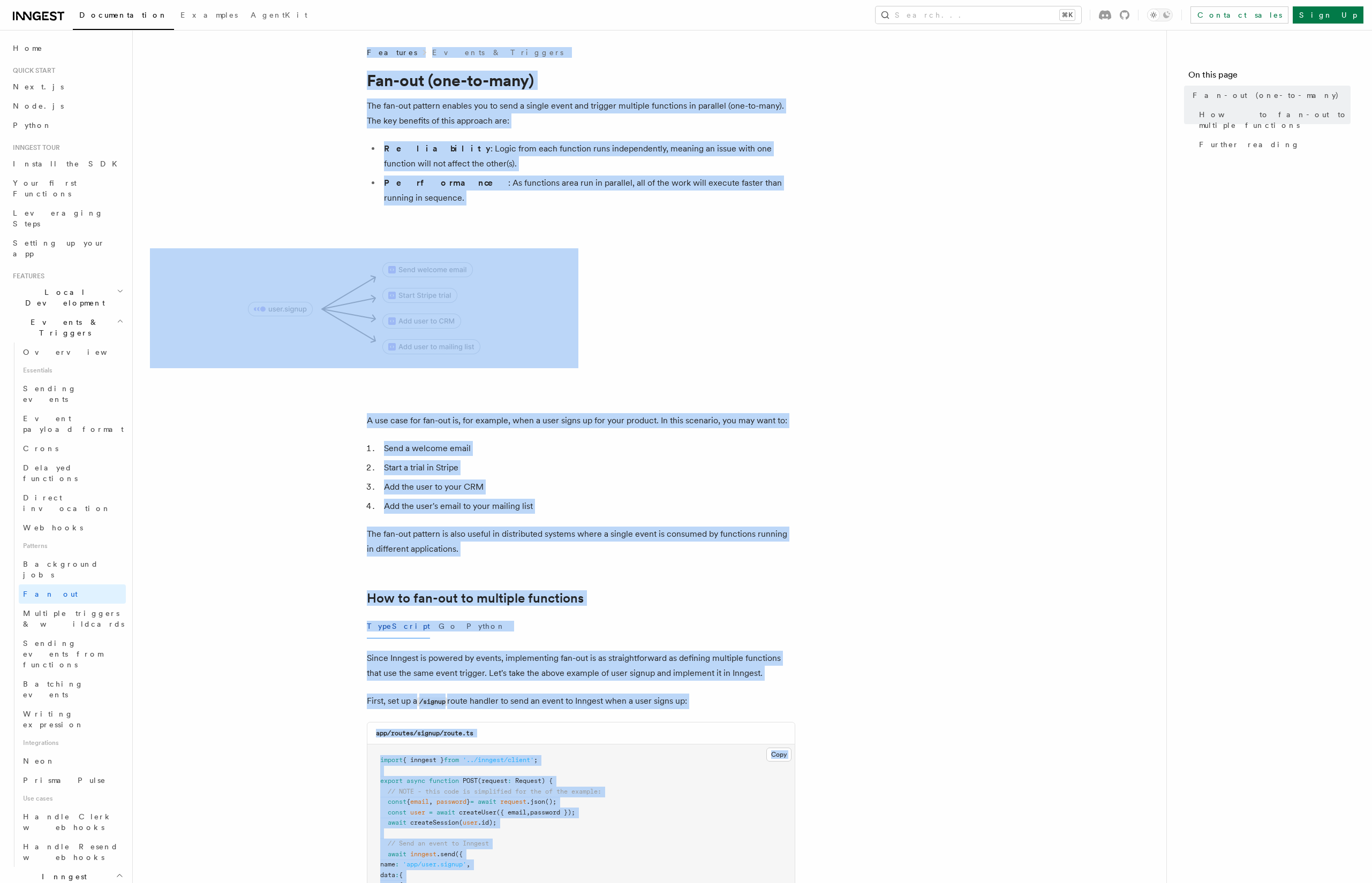
click at [620, 319] on span at bounding box center [650, 308] width 999 height 120
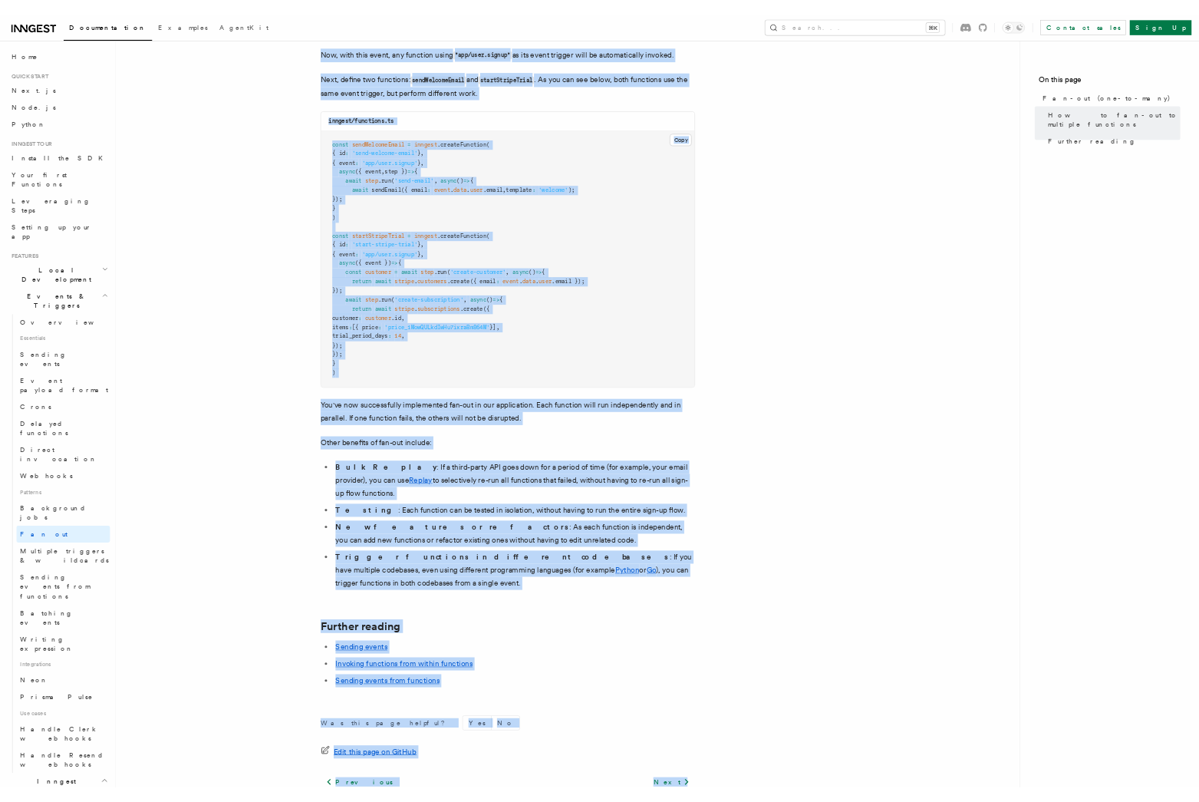
scroll to position [1431, 0]
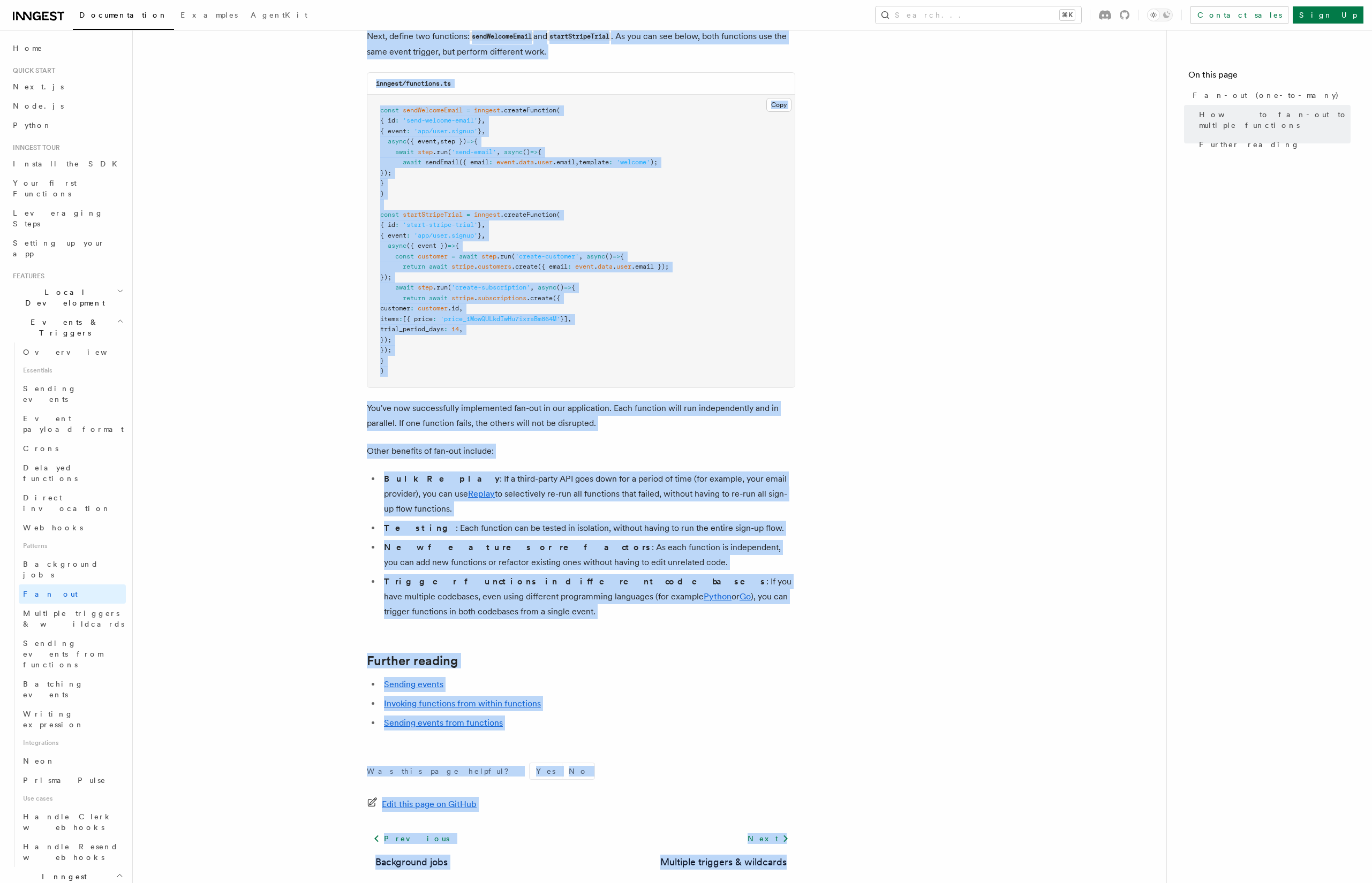
drag, startPoint x: 351, startPoint y: 52, endPoint x: 819, endPoint y: 806, distance: 887.4
copy article "Features Events & Triggers Fan-out (one-to-many) The fan-out pattern enables yo…"
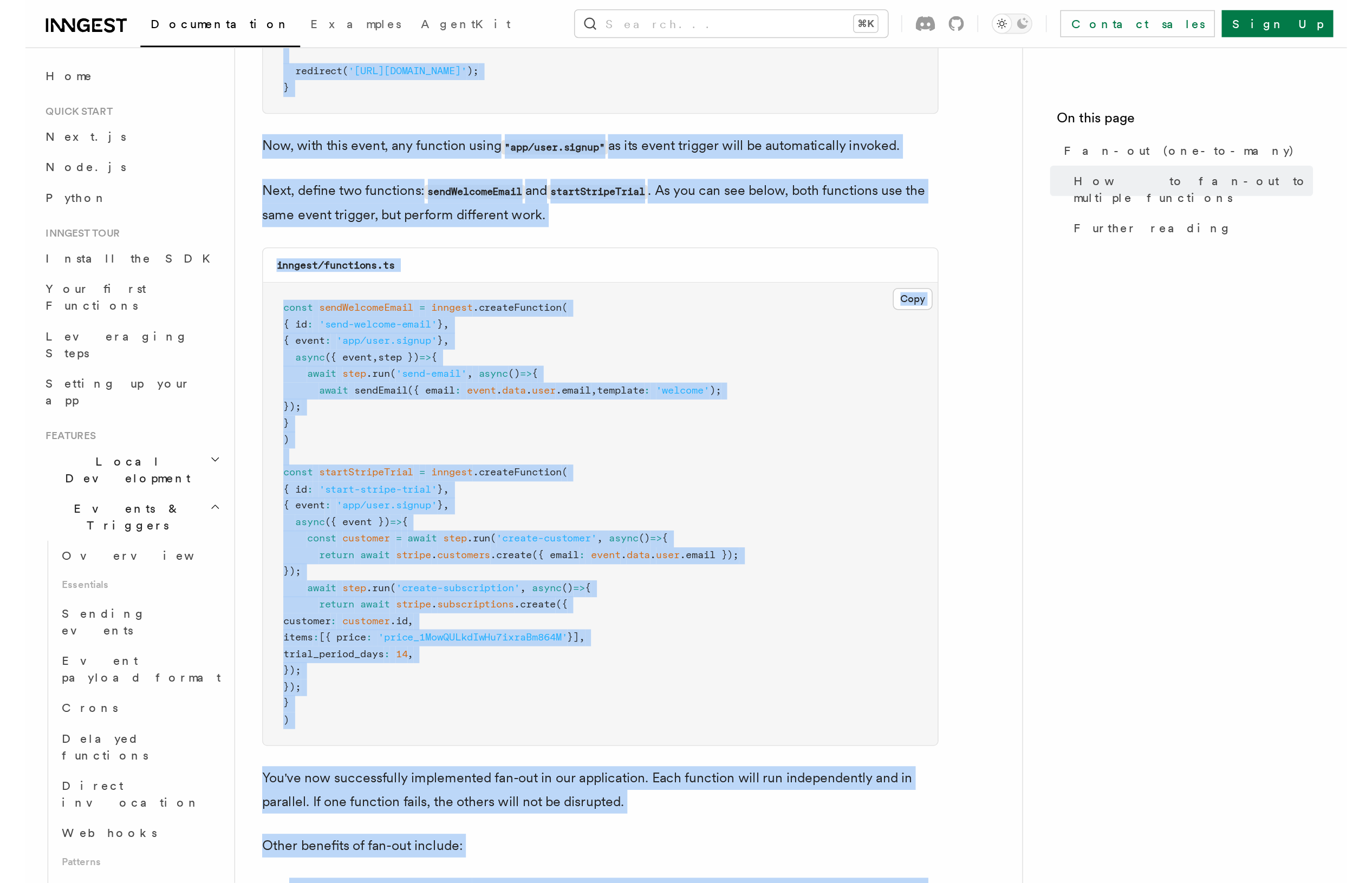
scroll to position [827, 0]
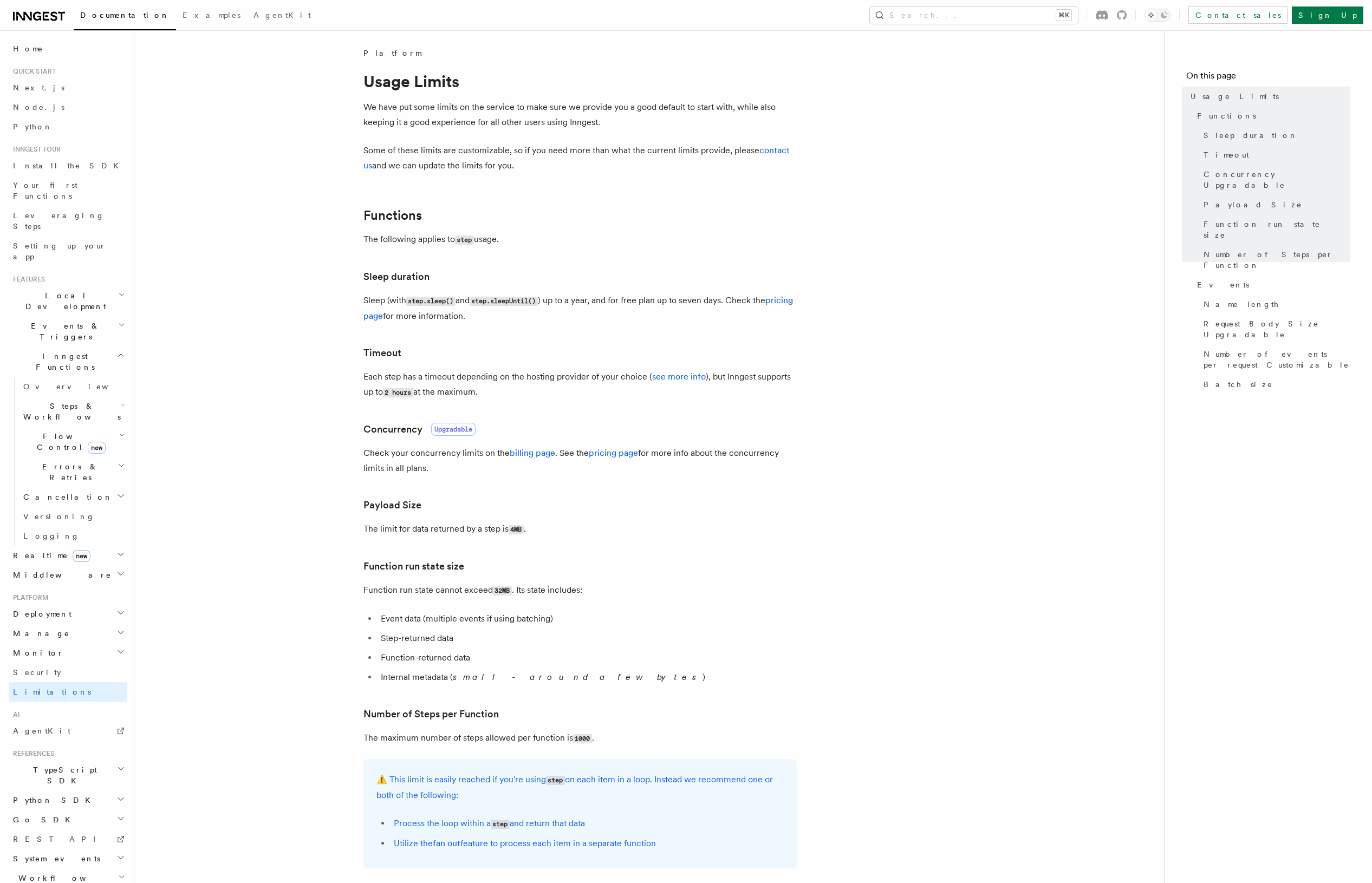
click at [309, 313] on article "Platform Usage Limits We have put some limits on the service to make sure we pr…" at bounding box center [649, 791] width 995 height 1486
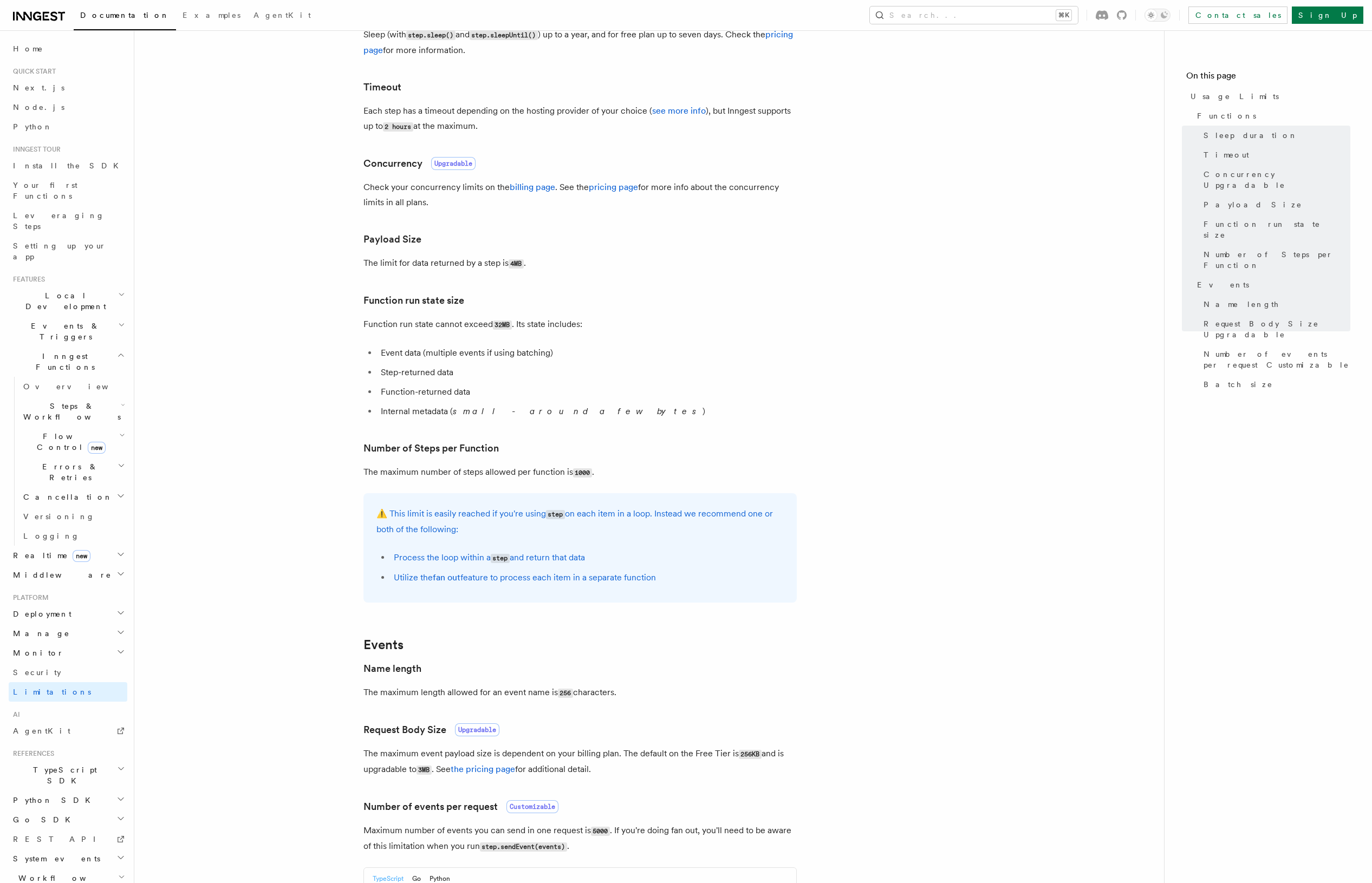
scroll to position [648, 0]
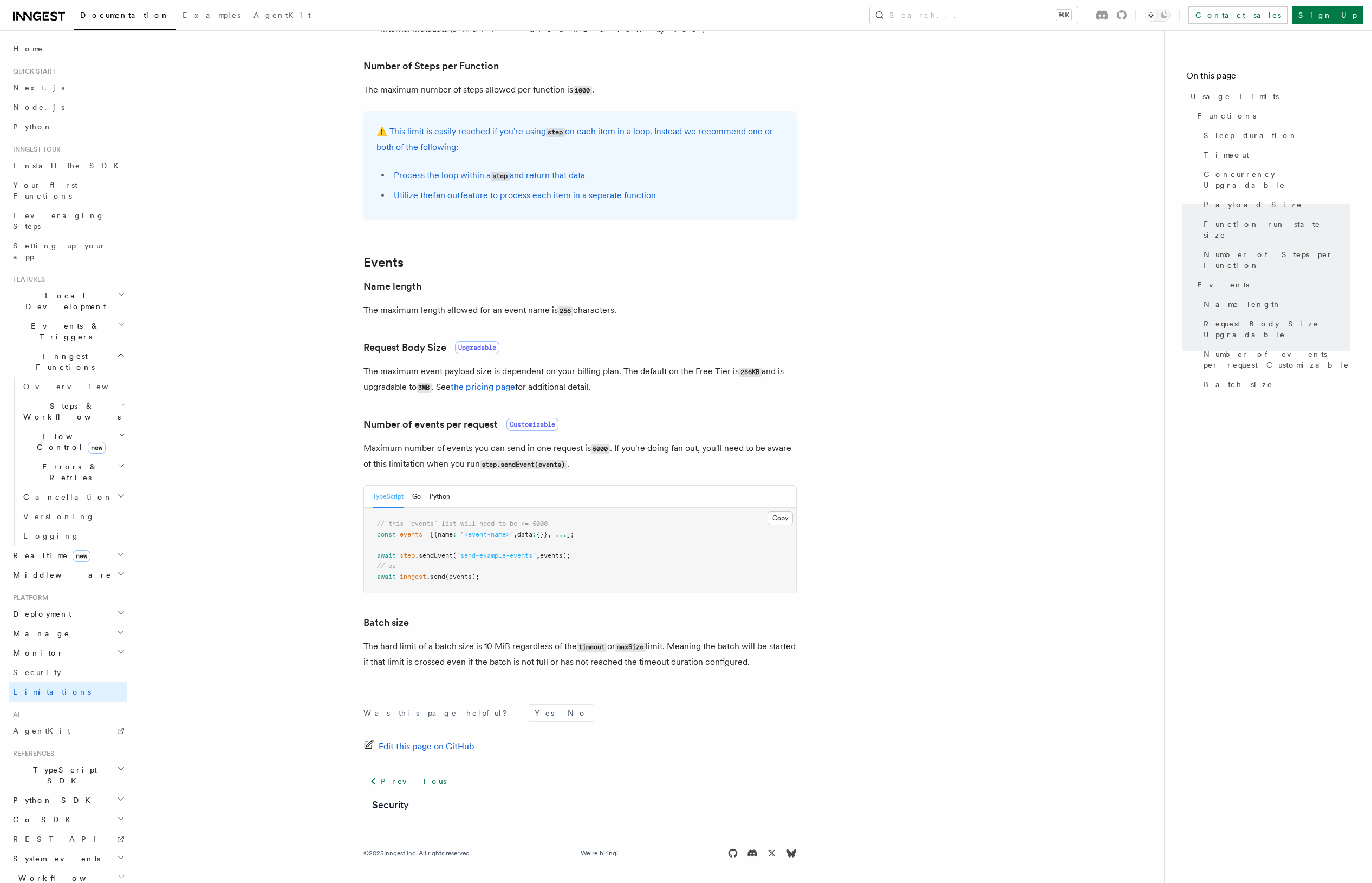
click at [296, 319] on article "Platform Usage Limits We have put some limits on the service to make sure we pr…" at bounding box center [649, 142] width 995 height 1486
